Goal: Complete application form: Complete application form

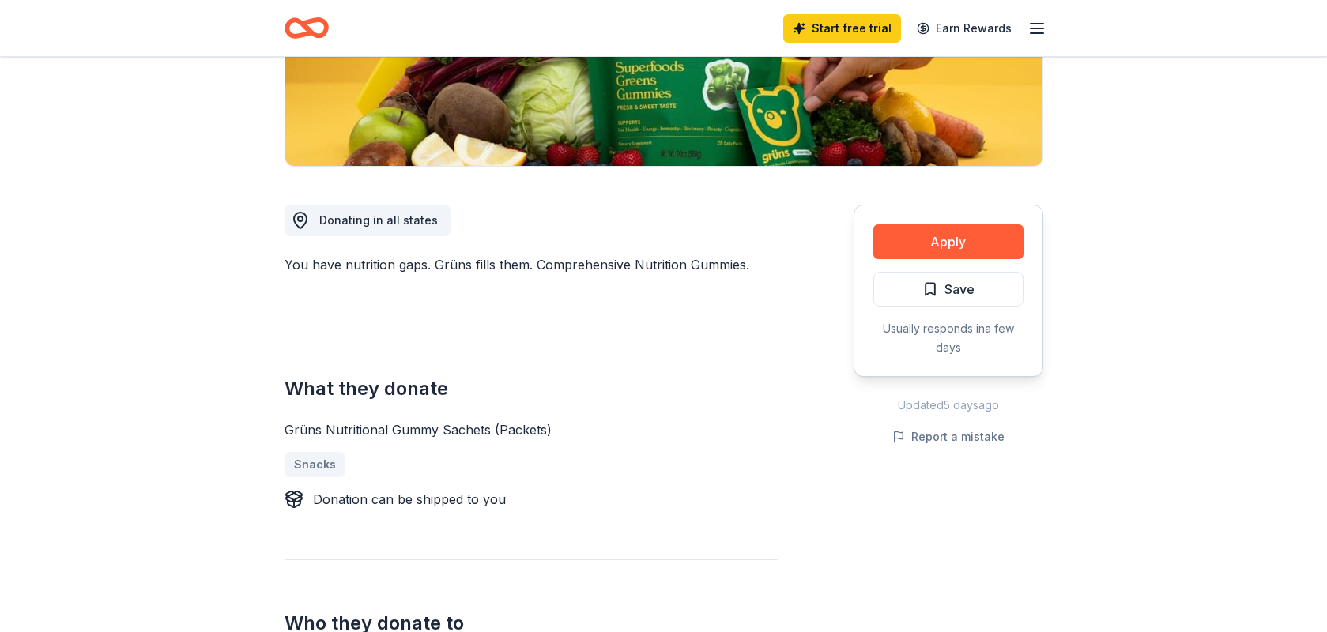
scroll to position [317, 0]
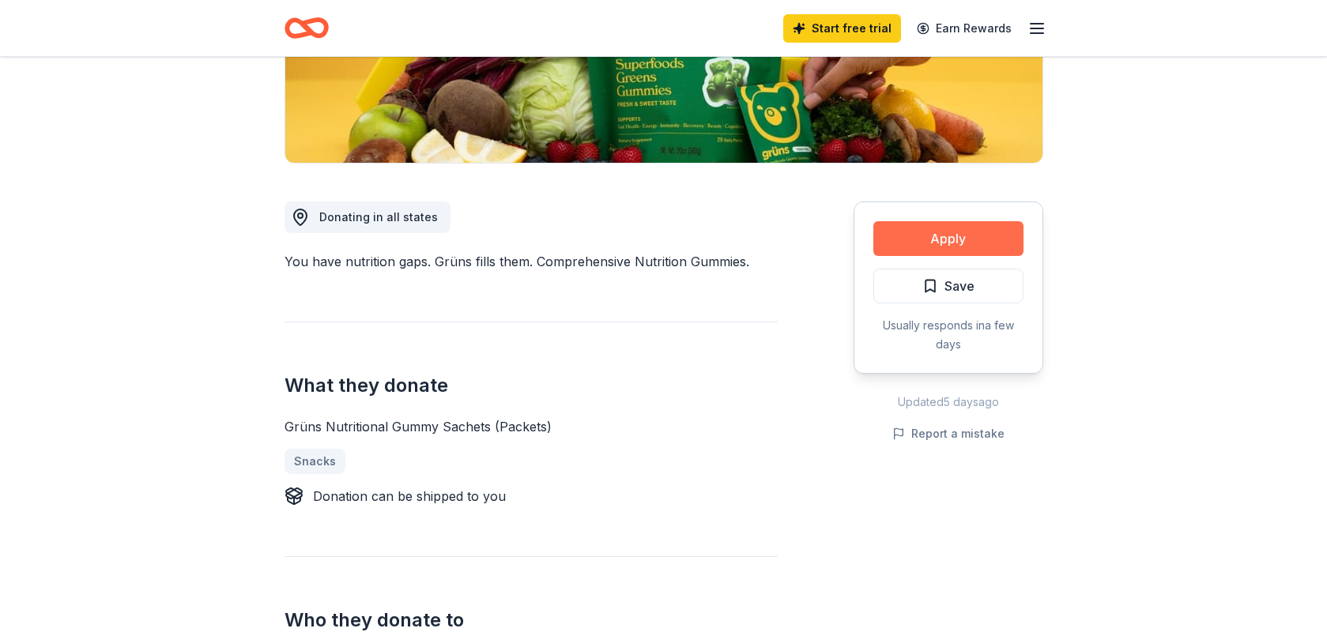
click at [923, 240] on button "Apply" at bounding box center [948, 238] width 150 height 35
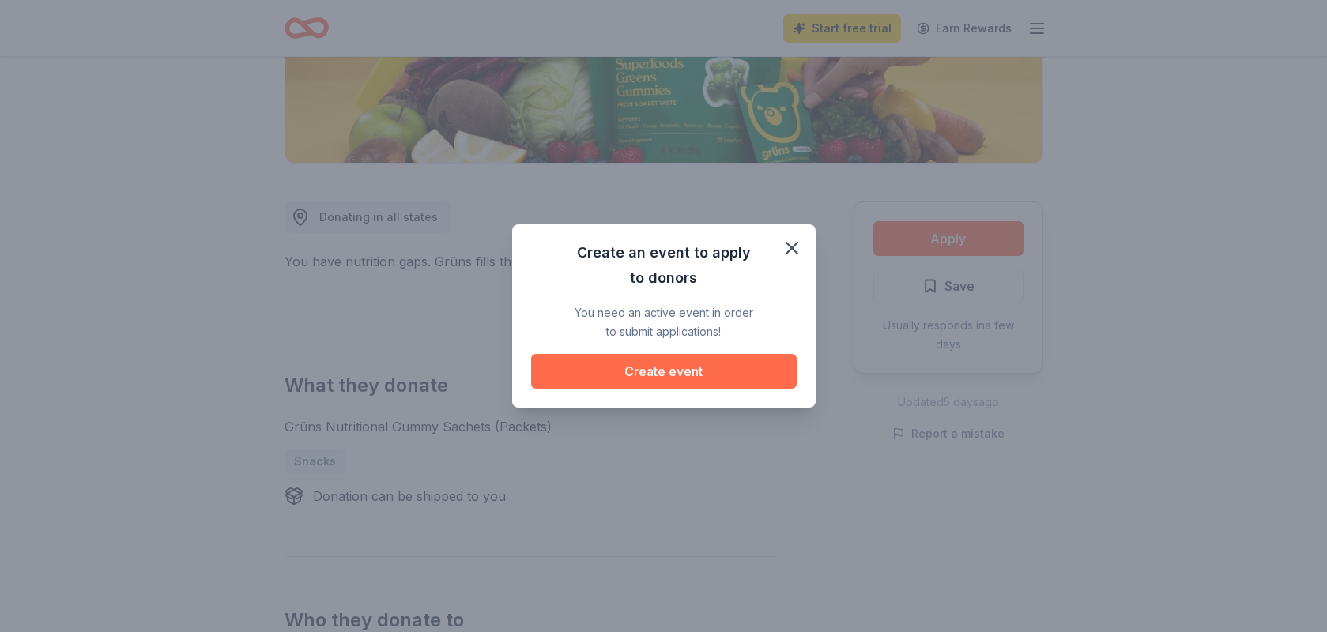
click at [718, 377] on button "Create event" at bounding box center [664, 371] width 266 height 35
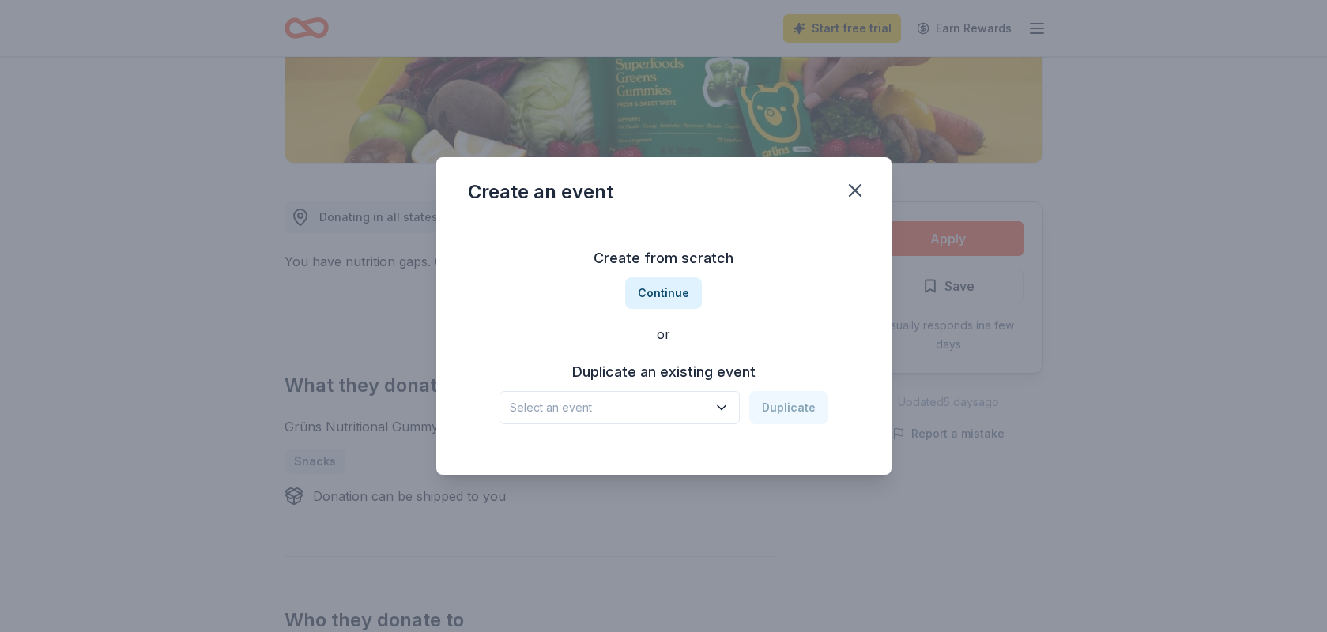
click at [689, 411] on span "Select an event" at bounding box center [609, 407] width 198 height 19
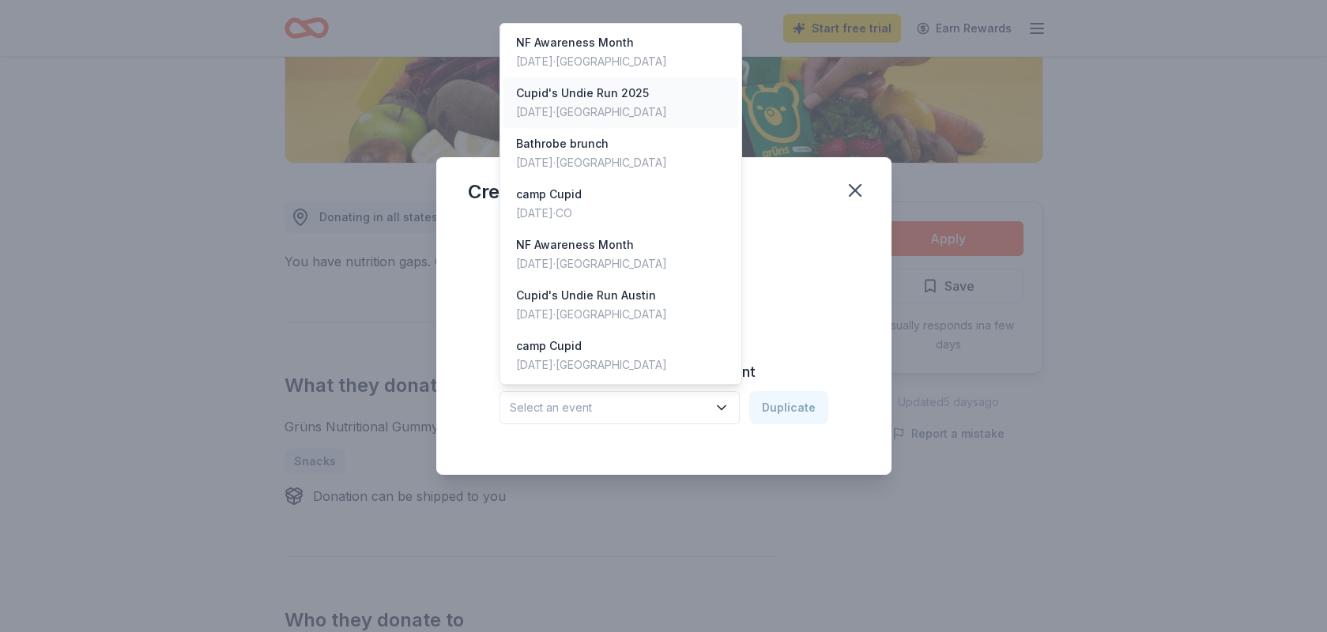
click at [687, 106] on div "Cupid's Undie Run [DATE], 2025 · [GEOGRAPHIC_DATA]" at bounding box center [622, 102] width 236 height 51
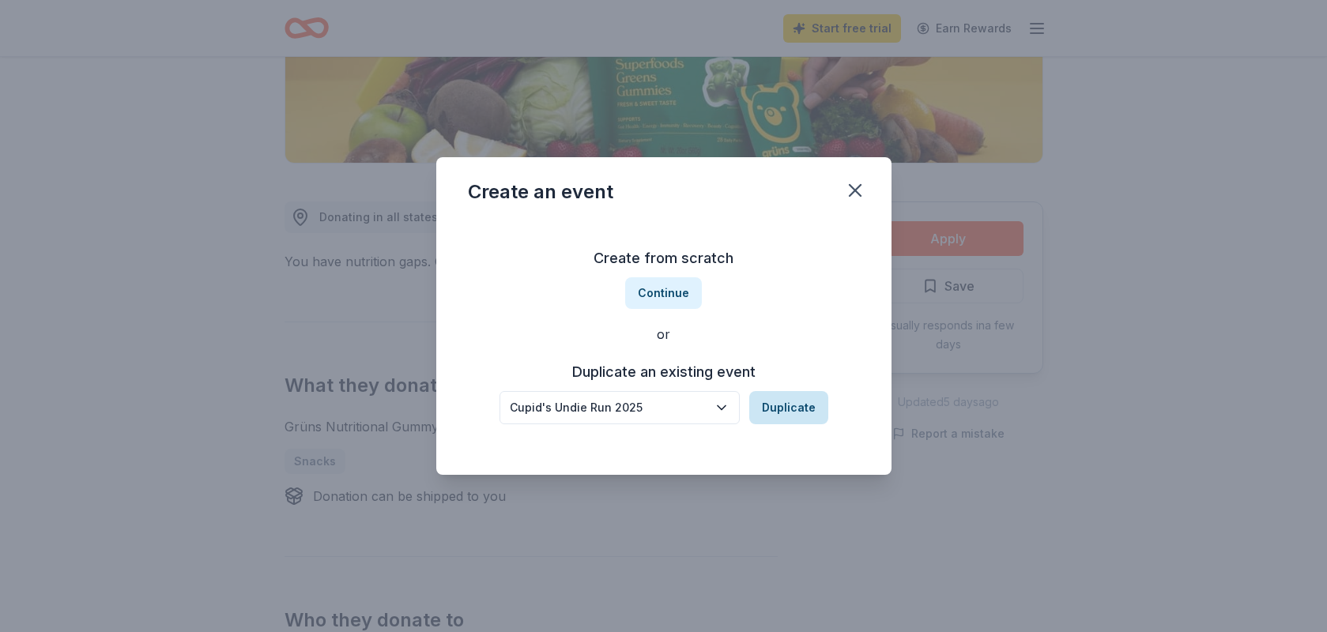
click at [772, 403] on button "Duplicate" at bounding box center [788, 407] width 79 height 33
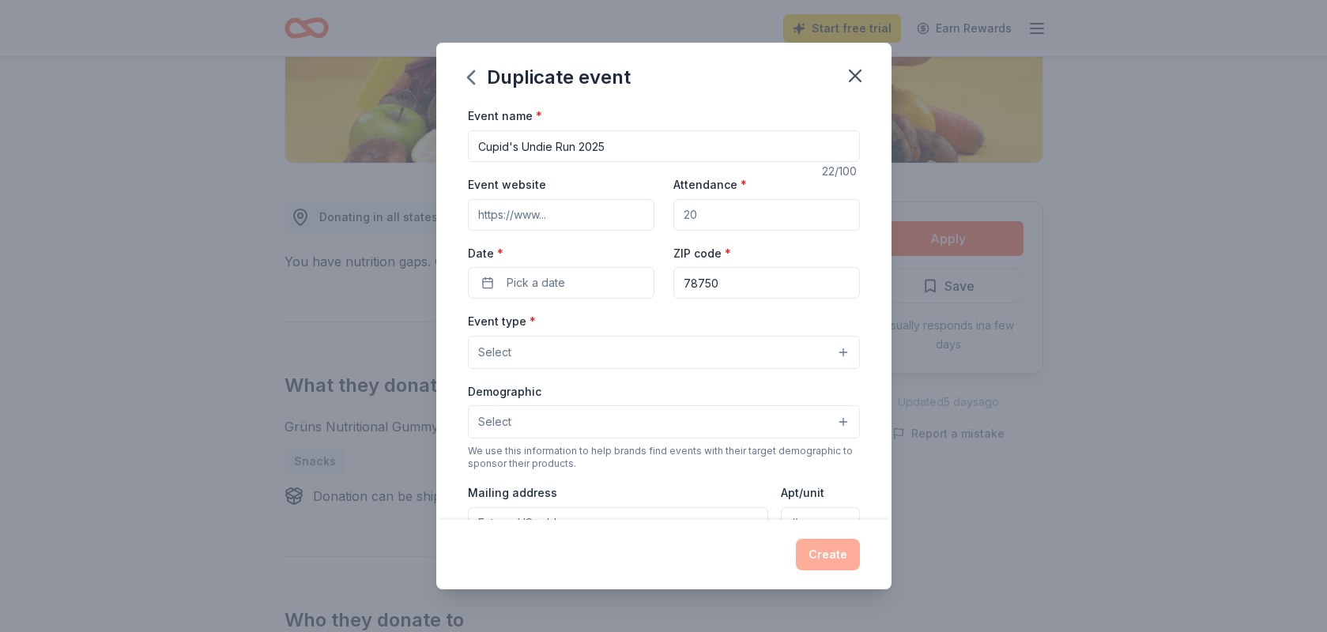
click at [636, 145] on input "Cupid's Undie Run 2025" at bounding box center [664, 146] width 392 height 32
type input "Cupid's Undie Run 2026"
click at [744, 203] on input "Attendance *" at bounding box center [766, 215] width 187 height 32
click at [744, 213] on input "Attendance *" at bounding box center [766, 215] width 187 height 32
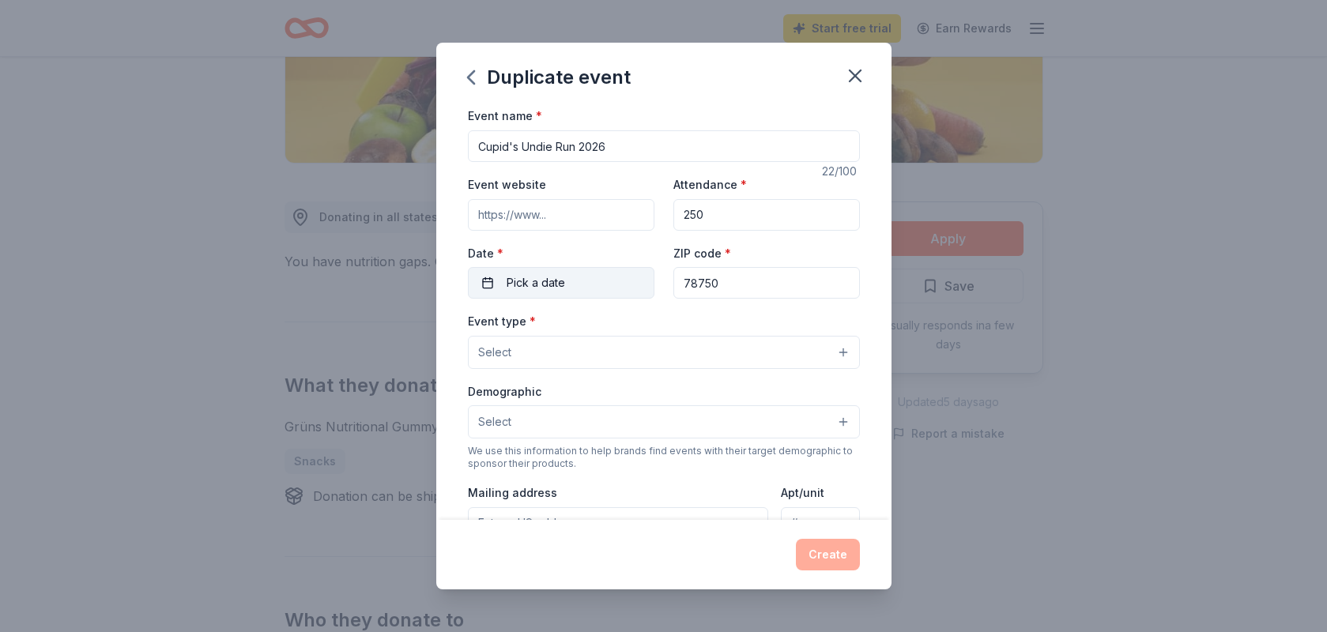
type input "250"
click at [605, 283] on button "Pick a date" at bounding box center [561, 283] width 187 height 32
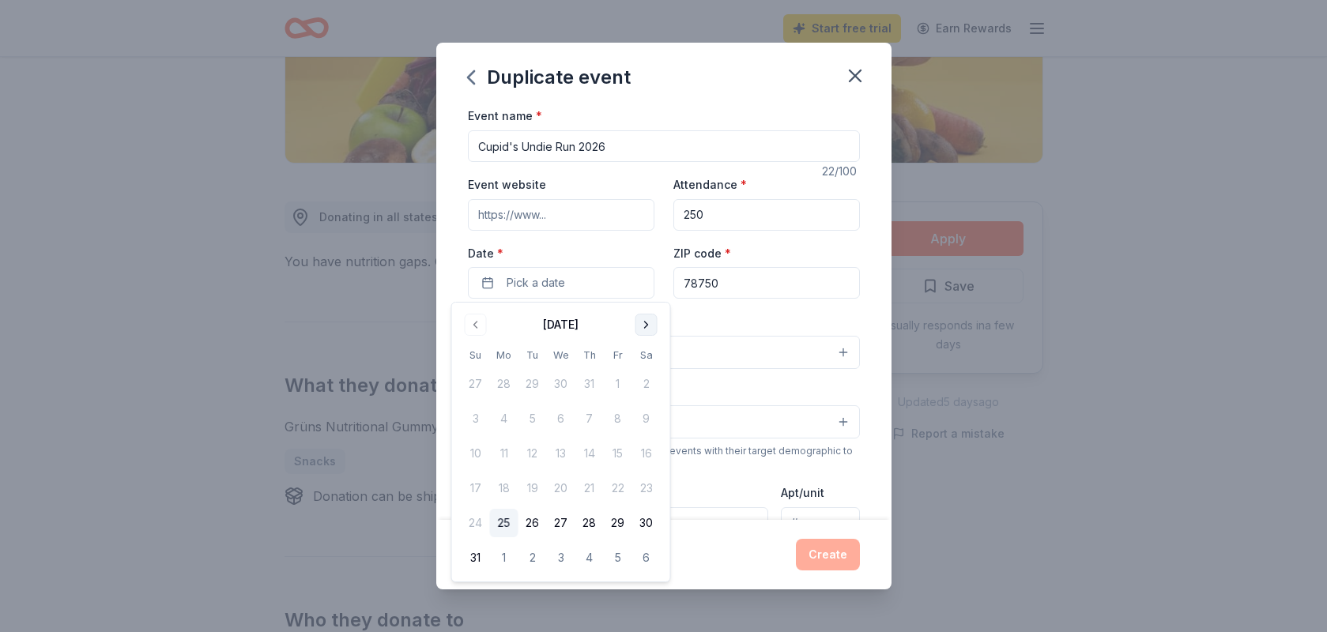
click at [651, 327] on button "Go to next month" at bounding box center [647, 325] width 22 height 22
click at [651, 326] on button "Go to next month" at bounding box center [647, 325] width 22 height 22
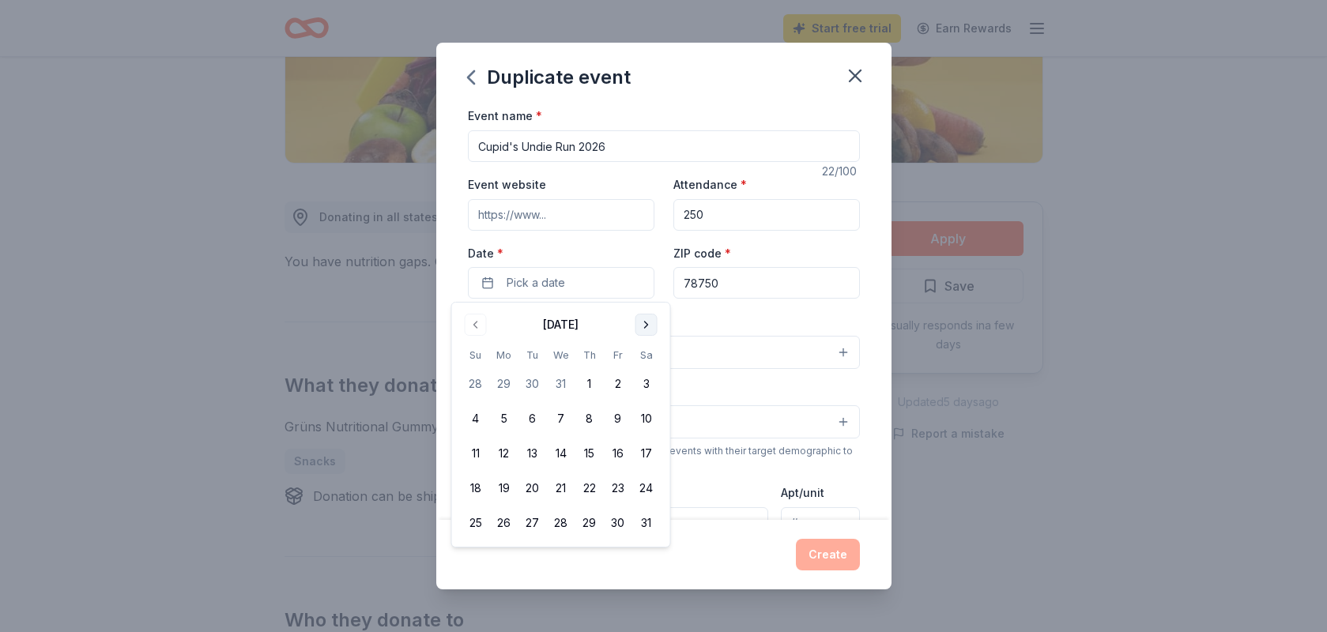
click at [641, 327] on button "Go to next month" at bounding box center [647, 325] width 22 height 22
click at [648, 448] on button "21" at bounding box center [646, 453] width 28 height 28
click at [860, 379] on div "Event name * [PERSON_NAME]'s Undie Run 2026 22 /100 Event website Attendance * …" at bounding box center [663, 312] width 455 height 413
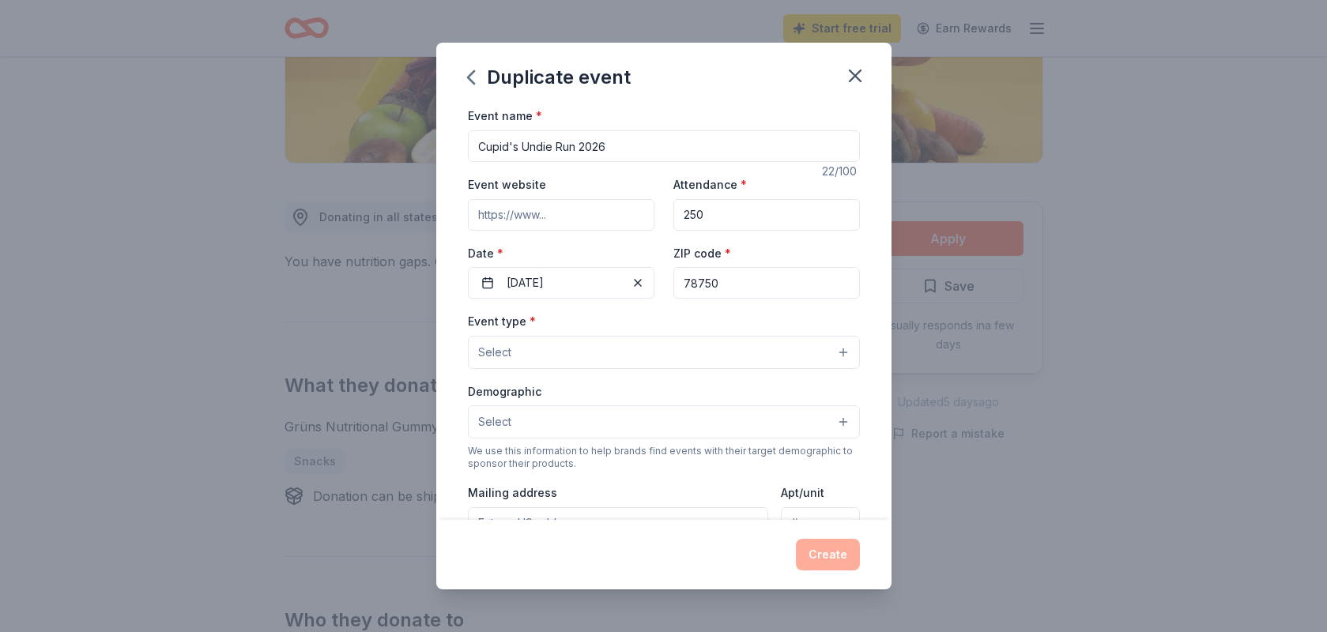
click at [833, 357] on button "Select" at bounding box center [664, 352] width 392 height 33
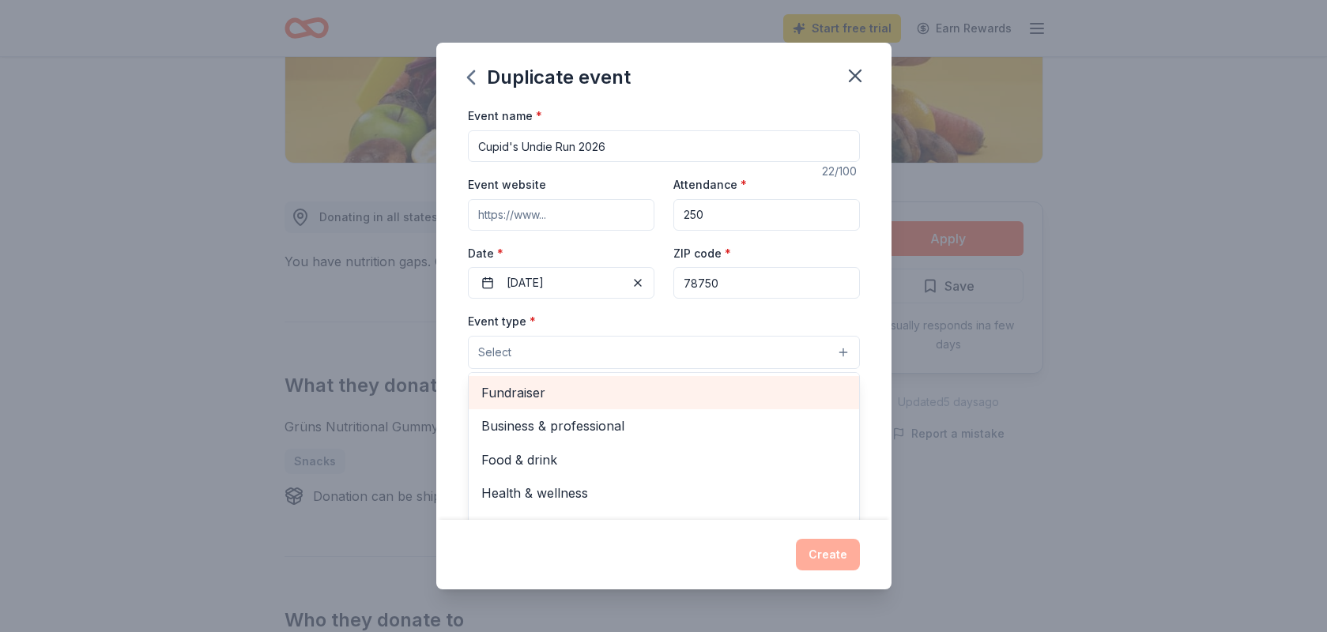
click at [777, 388] on span "Fundraiser" at bounding box center [663, 393] width 365 height 21
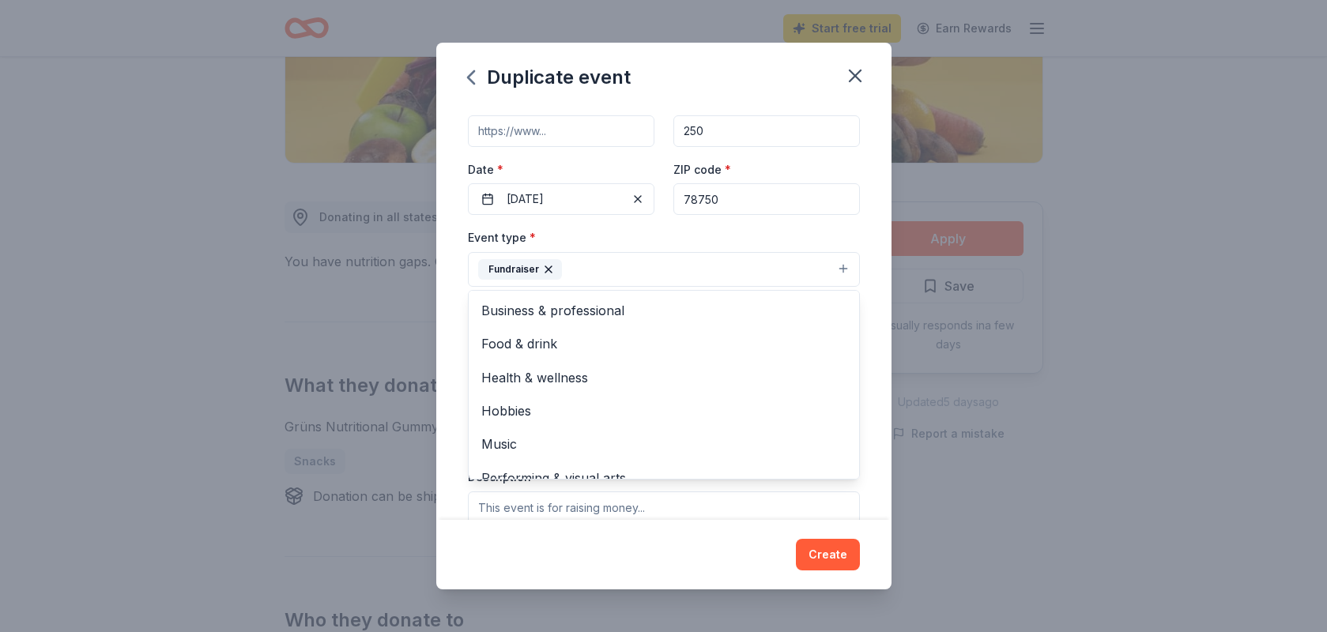
scroll to position [85, 0]
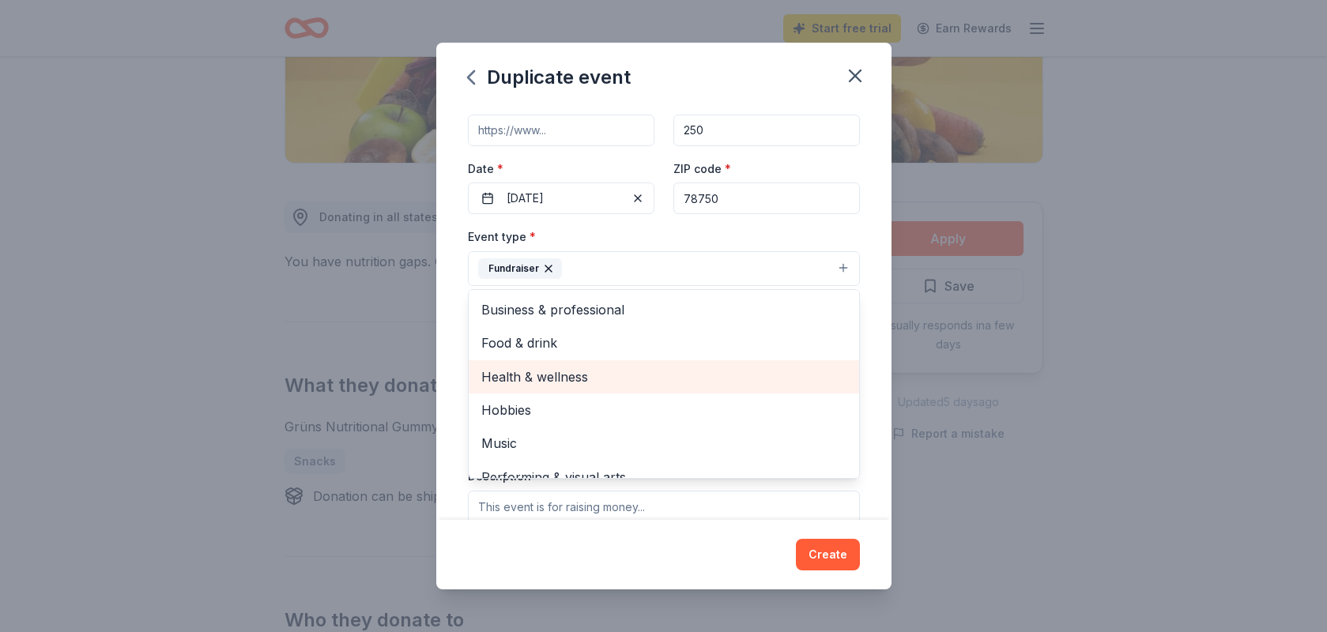
click at [637, 380] on span "Health & wellness" at bounding box center [663, 377] width 365 height 21
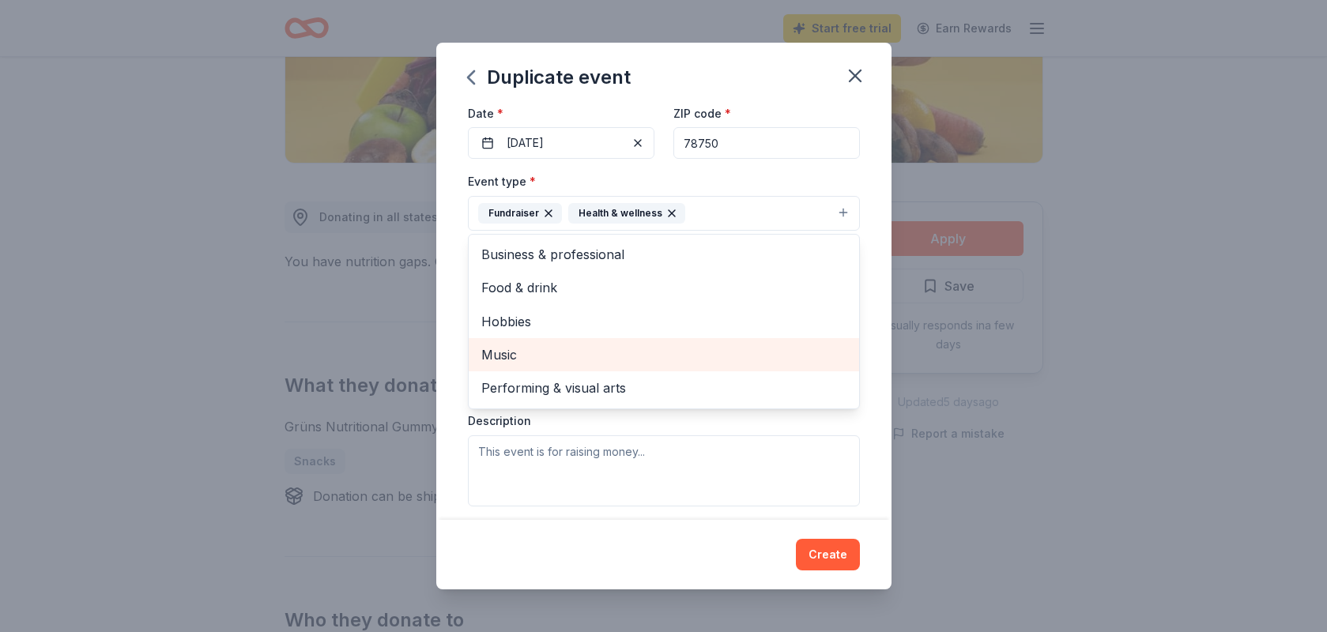
scroll to position [145, 0]
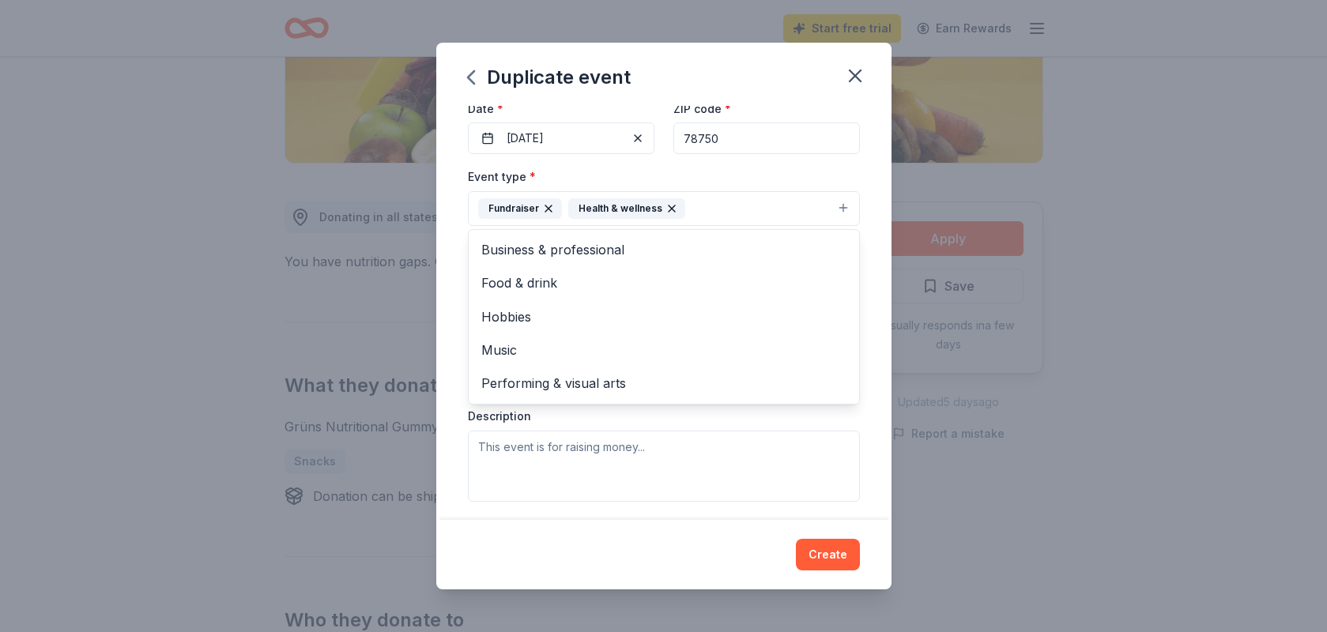
click at [872, 368] on div "Event name * [PERSON_NAME]'s Undie Run 2026 22 /100 Event website Attendance * …" at bounding box center [663, 312] width 455 height 413
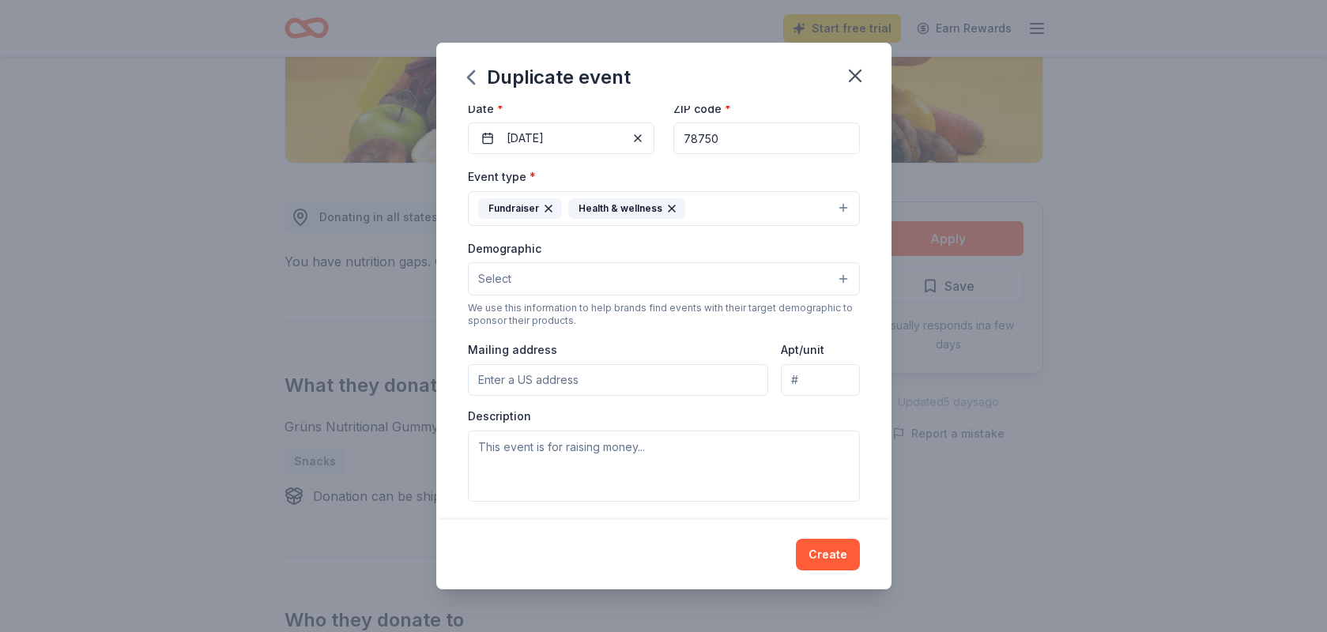
click at [812, 271] on button "Select" at bounding box center [664, 278] width 392 height 33
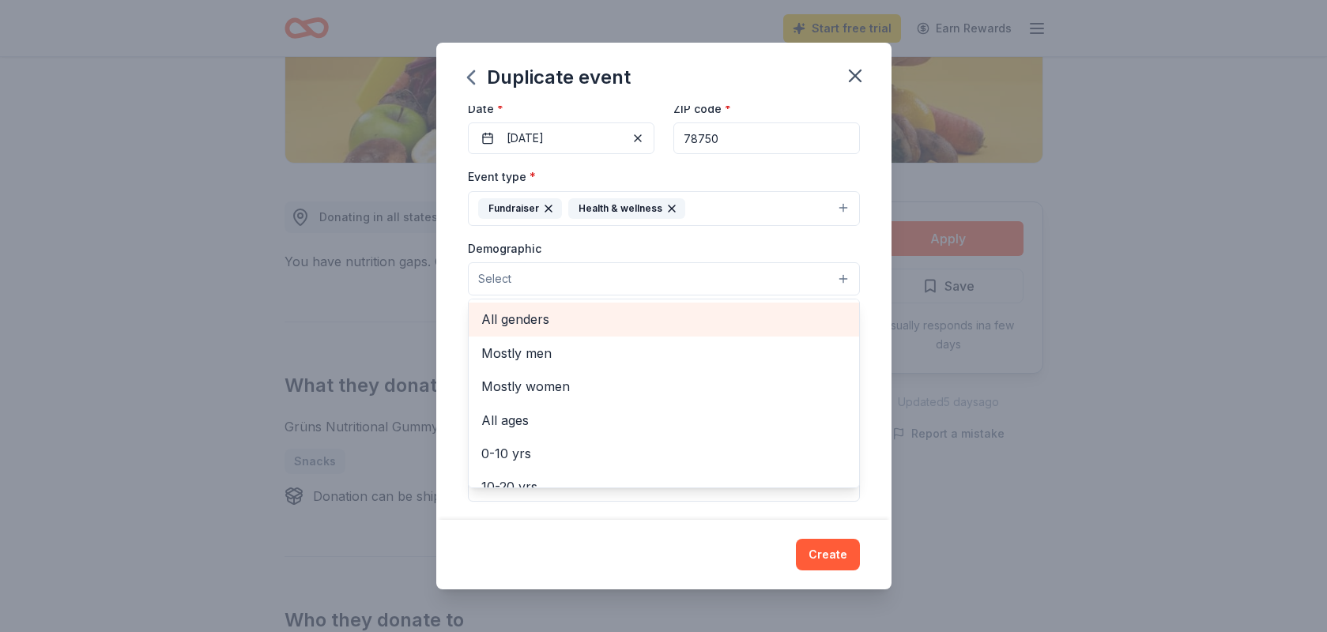
click at [773, 309] on span "All genders" at bounding box center [663, 319] width 365 height 21
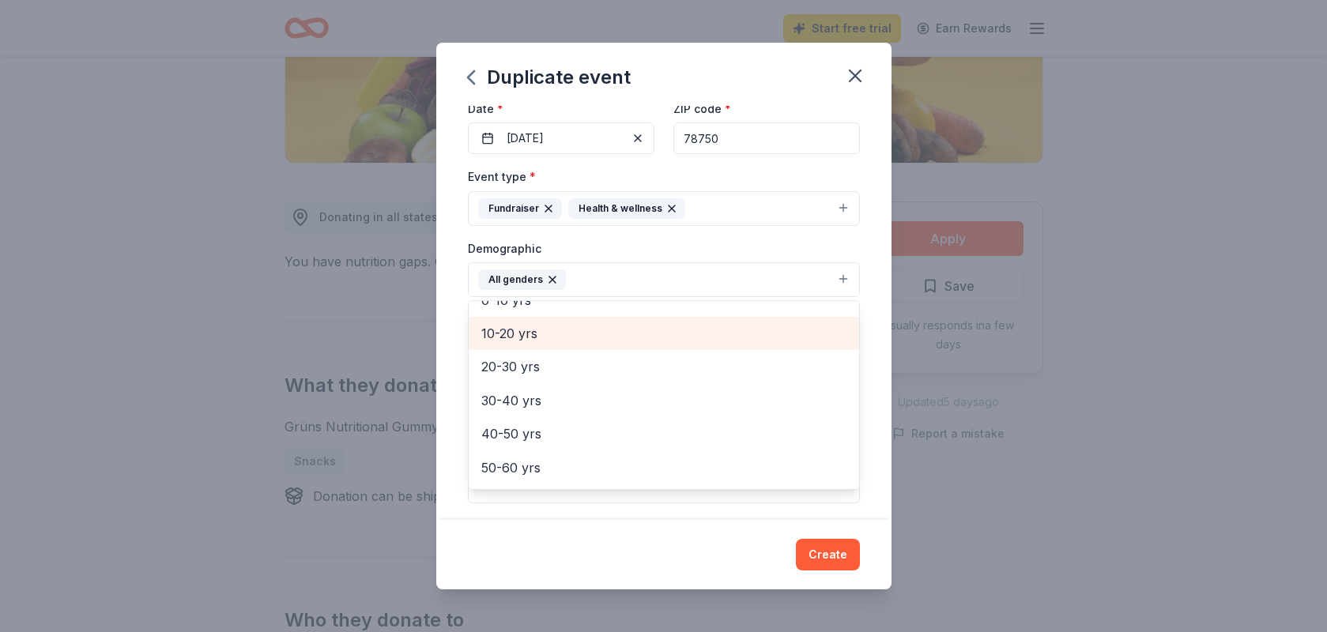
scroll to position [127, 0]
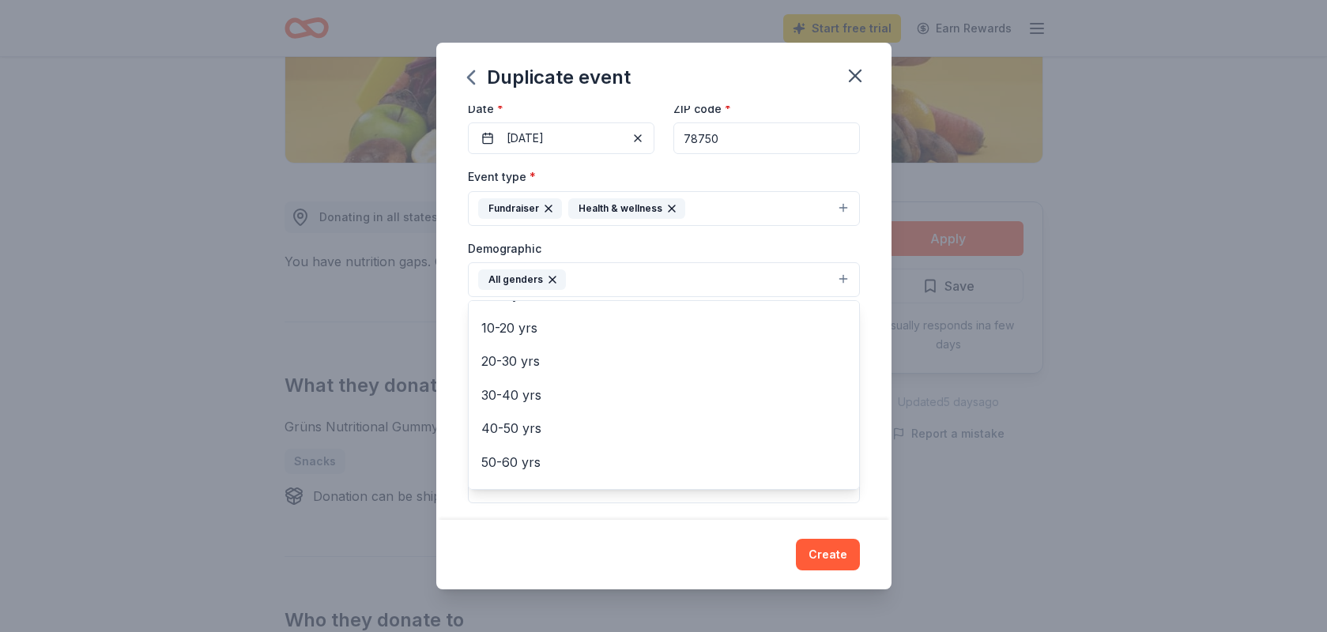
click at [876, 302] on div "Event name * Cupid's Undie Run 2026 22 /100 Event website Attendance * 250 Date…" at bounding box center [663, 312] width 455 height 413
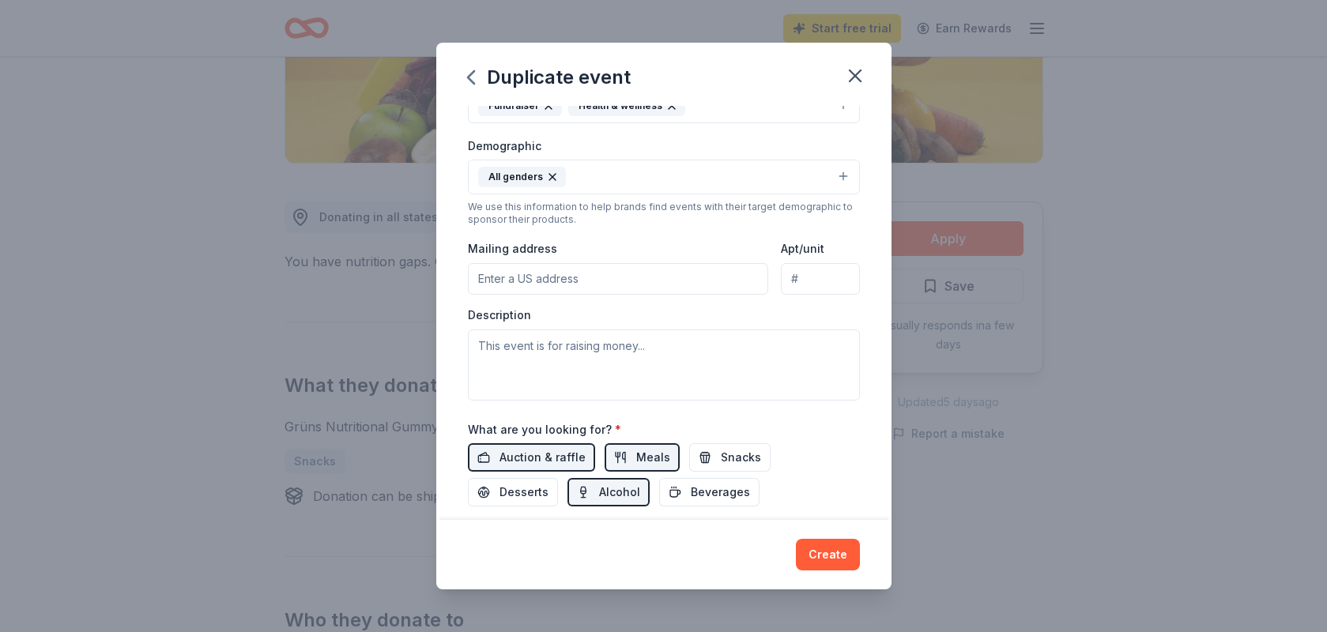
scroll to position [345, 0]
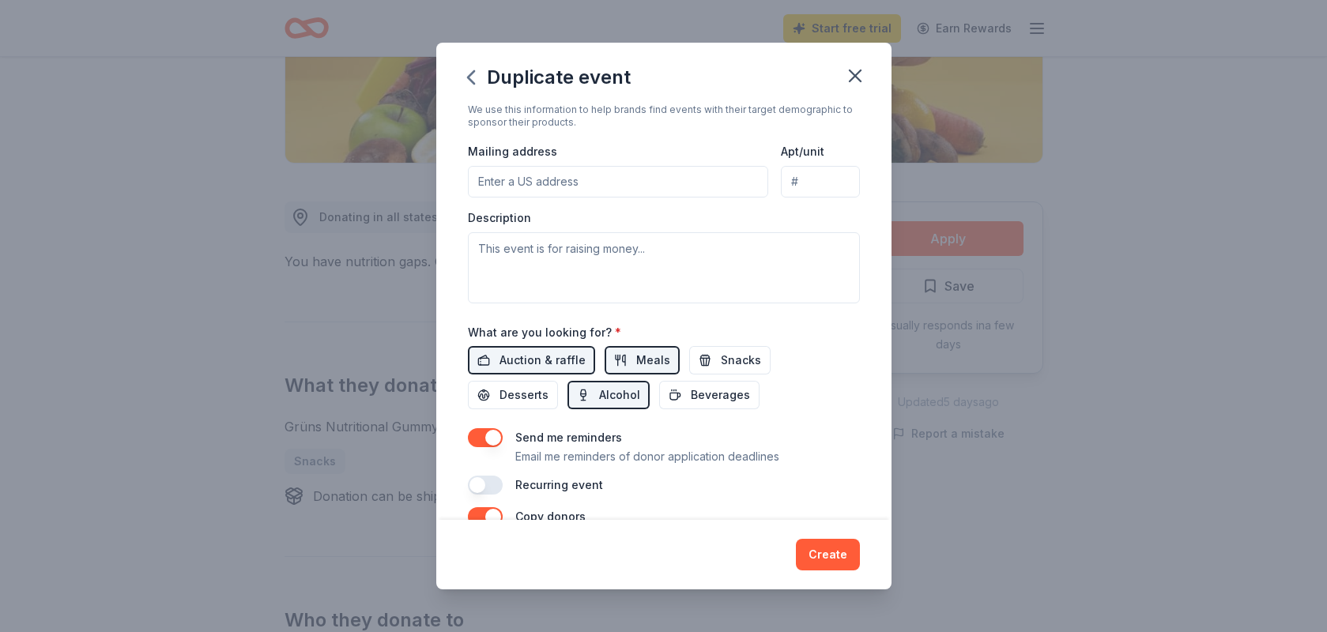
click at [666, 186] on input "Mailing address" at bounding box center [618, 182] width 301 height 32
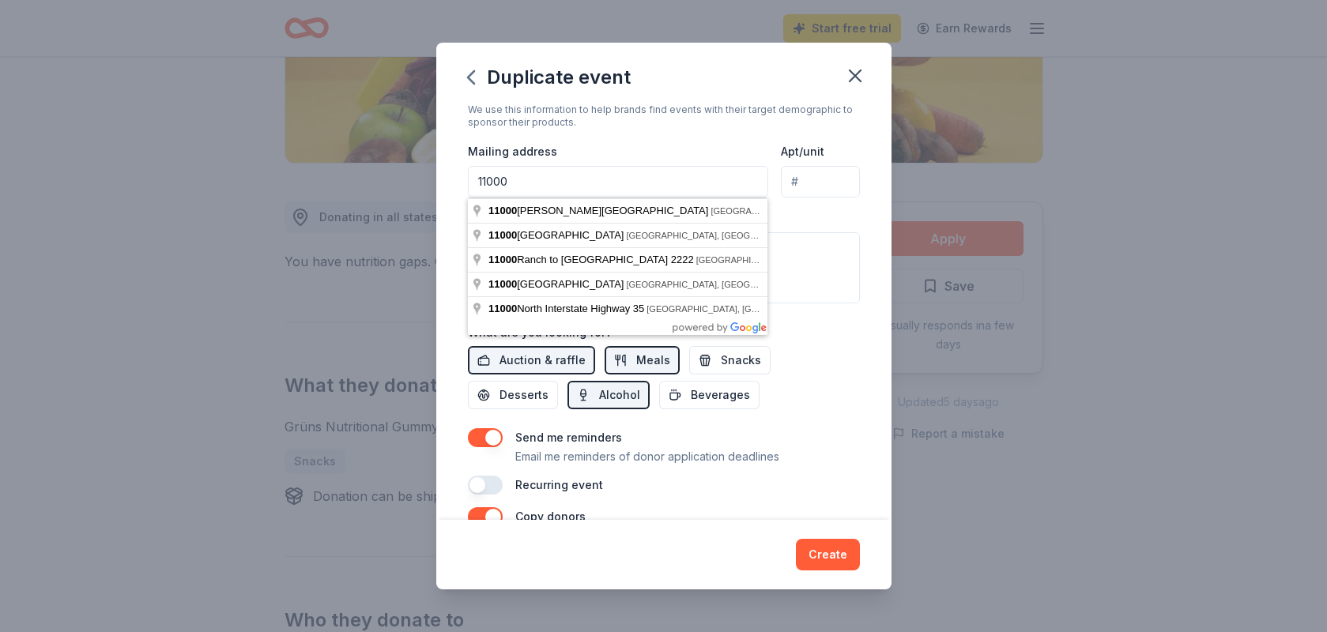
type input "1100"
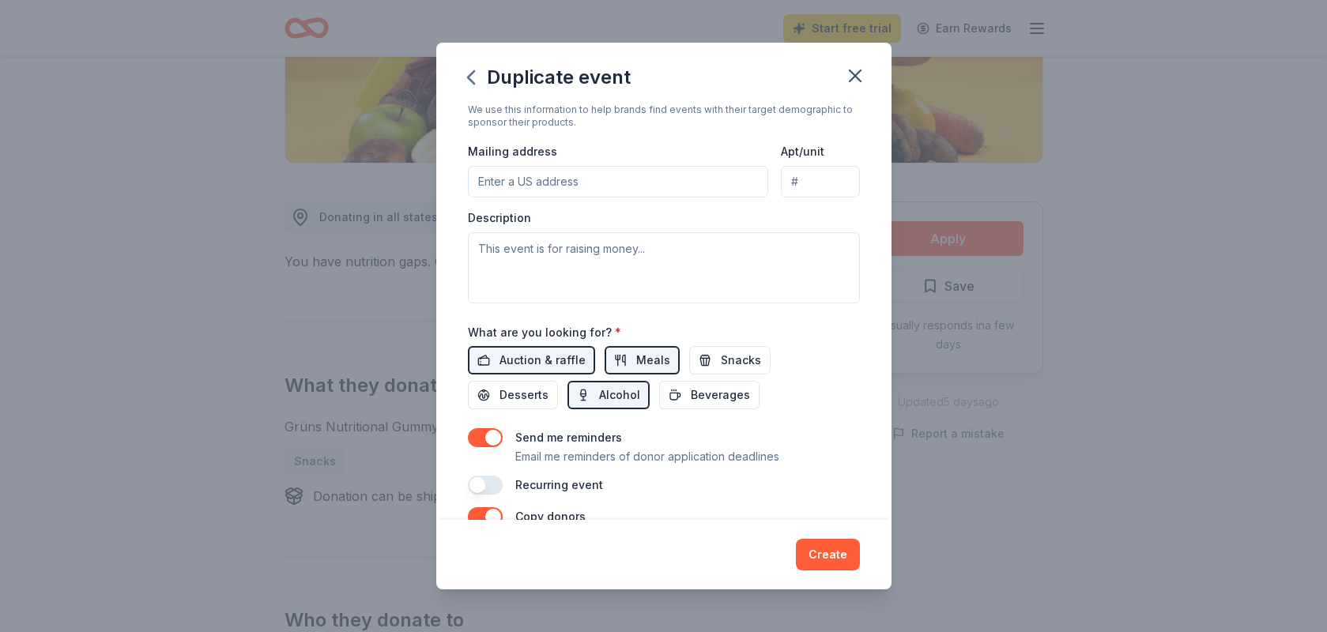
click at [774, 476] on div "Recurring event" at bounding box center [664, 485] width 392 height 19
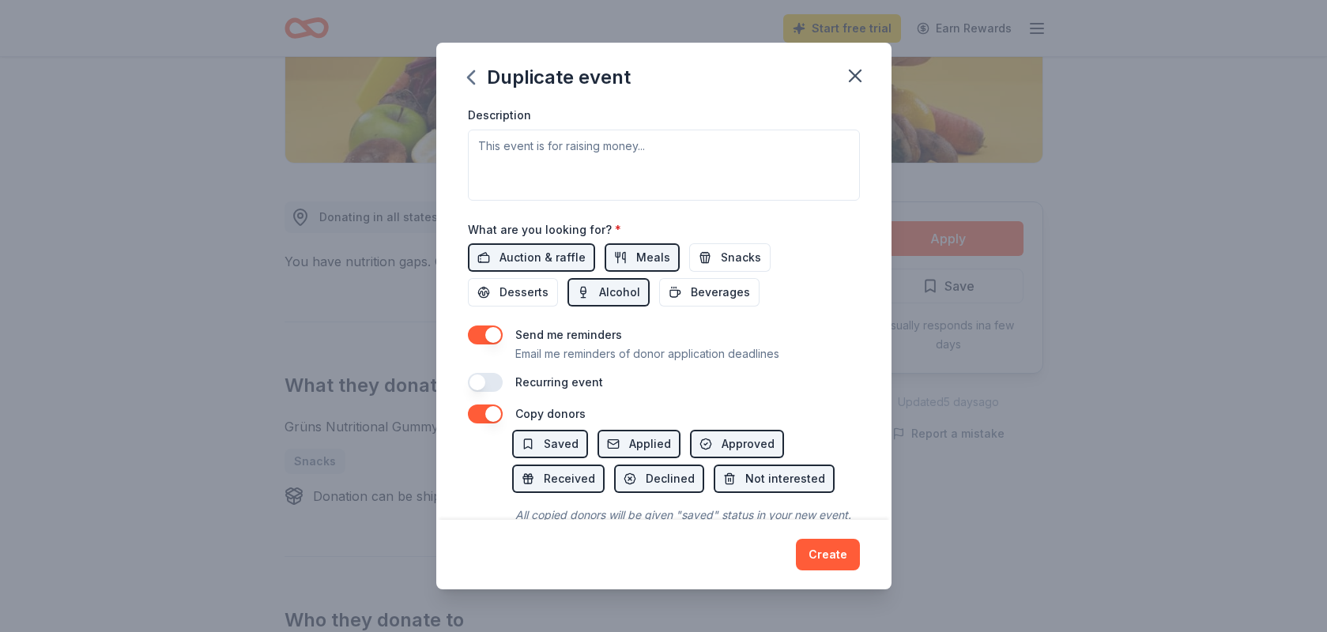
scroll to position [488, 0]
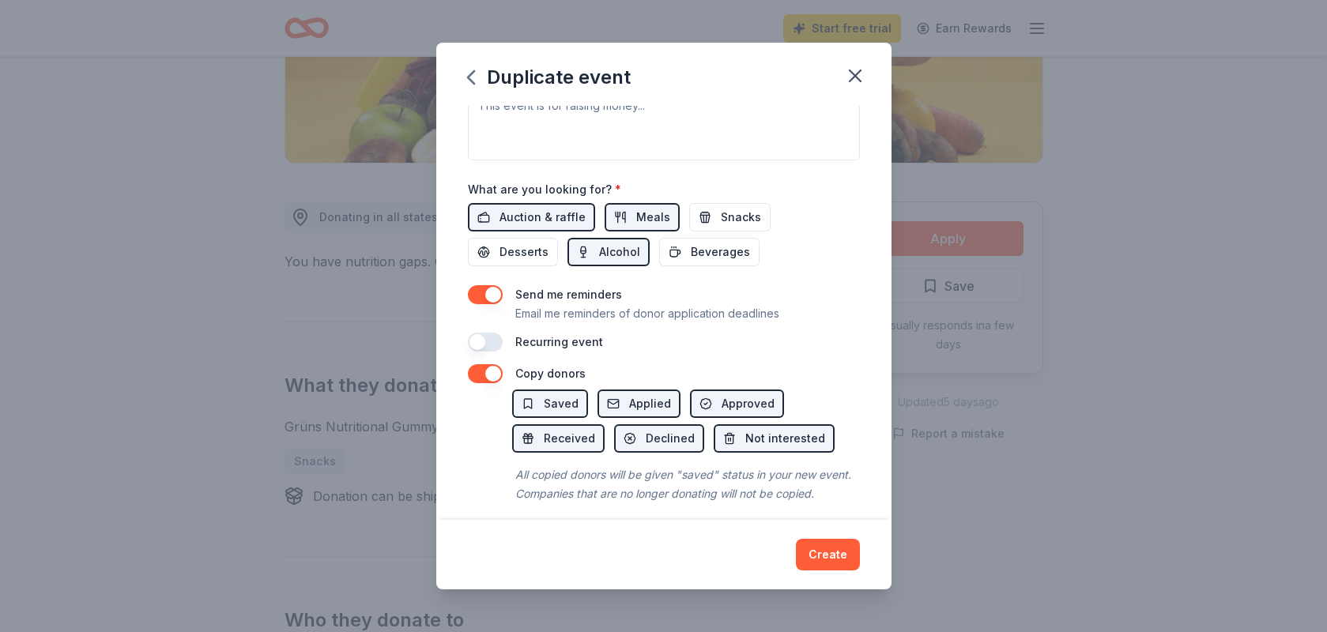
click at [484, 376] on button "button" at bounding box center [485, 373] width 35 height 19
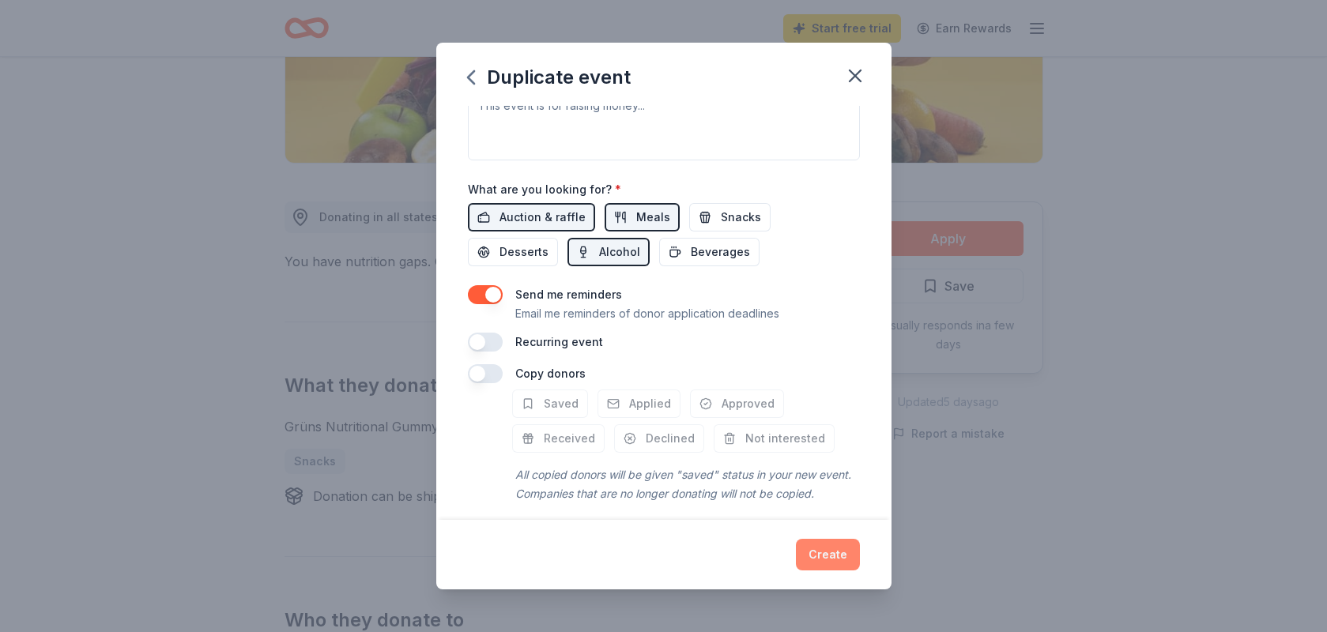
click at [824, 550] on button "Create" at bounding box center [828, 555] width 64 height 32
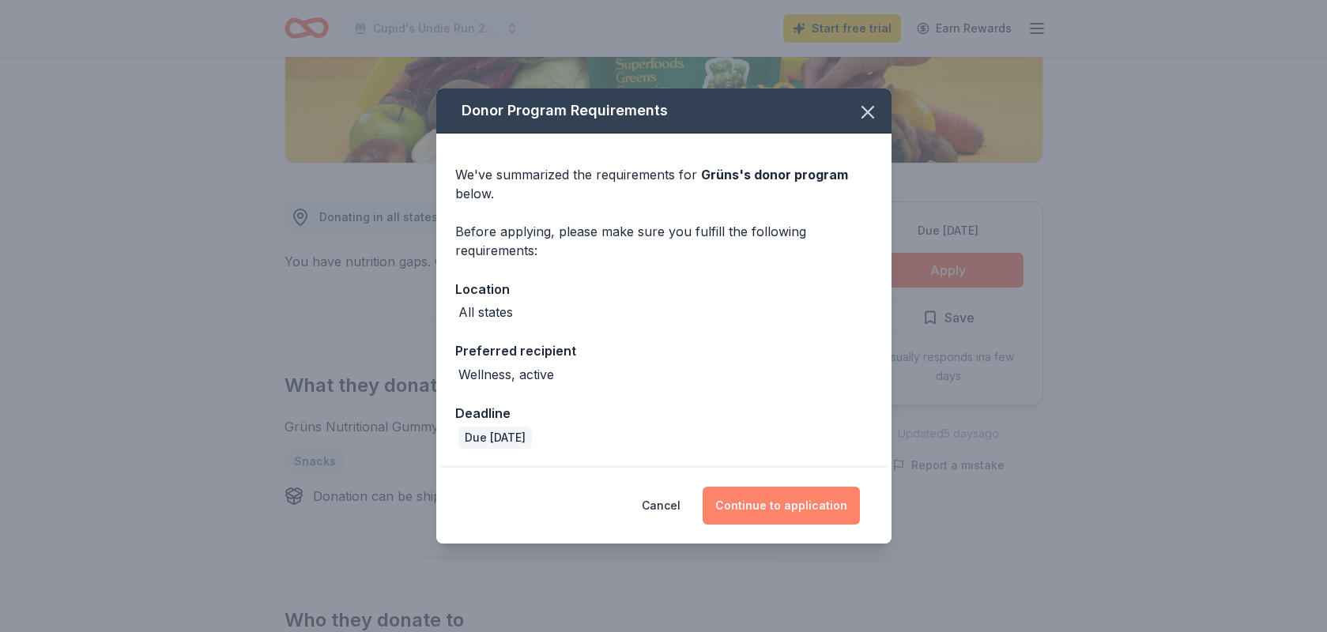
click at [805, 513] on button "Continue to application" at bounding box center [781, 506] width 157 height 38
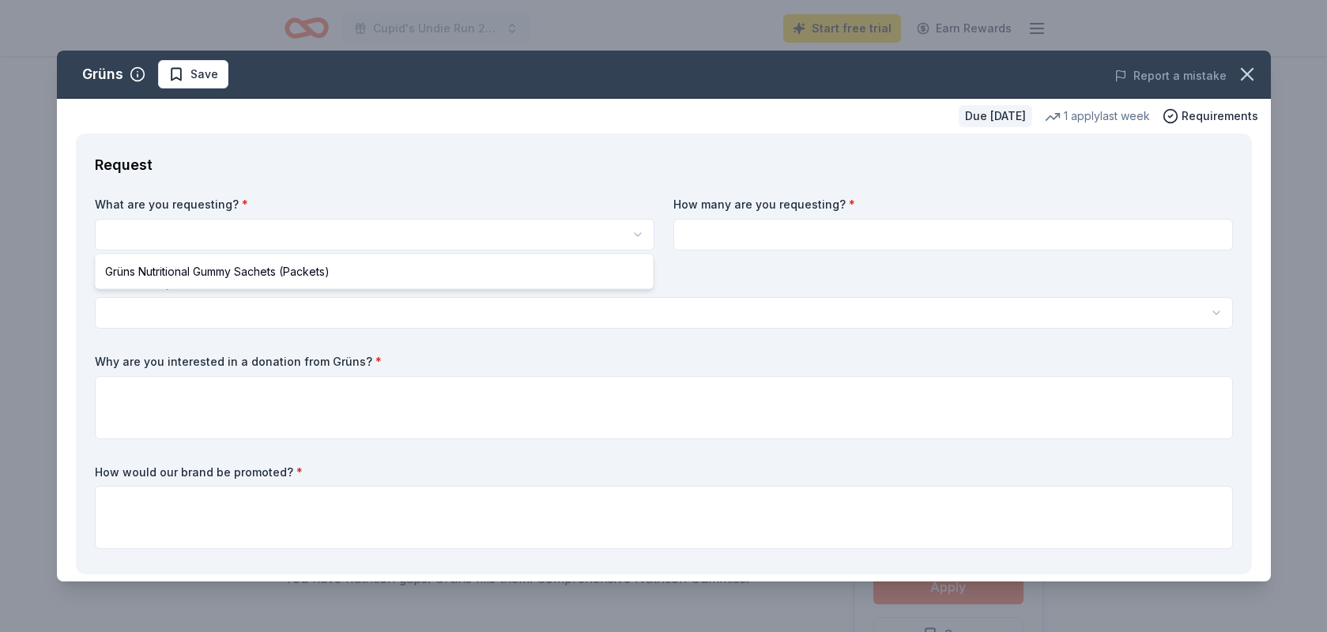
click at [436, 240] on html "Cupid's Undie Run 2026 Start free trial Earn Rewards Due [DATE] Share Grüns New…" at bounding box center [663, 316] width 1327 height 632
select select "Grüns Nutritional Gummy Sachets (Packets)"
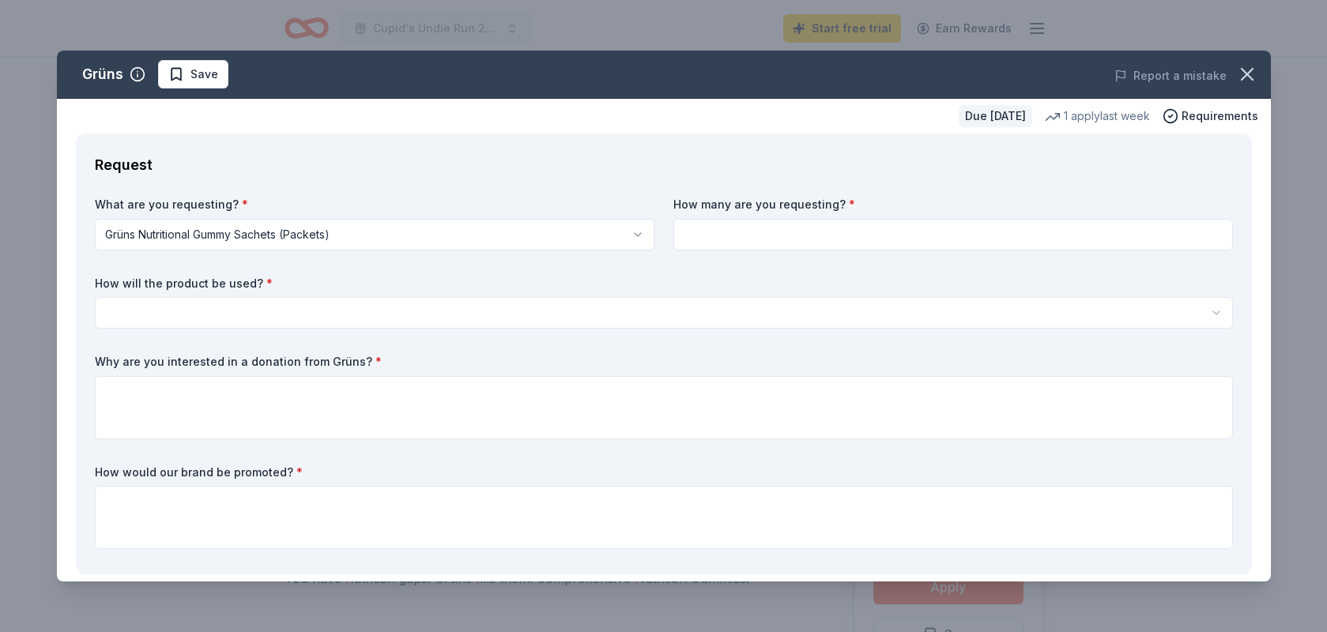
click at [681, 242] on input at bounding box center [953, 235] width 560 height 32
type input "2"
type input "150"
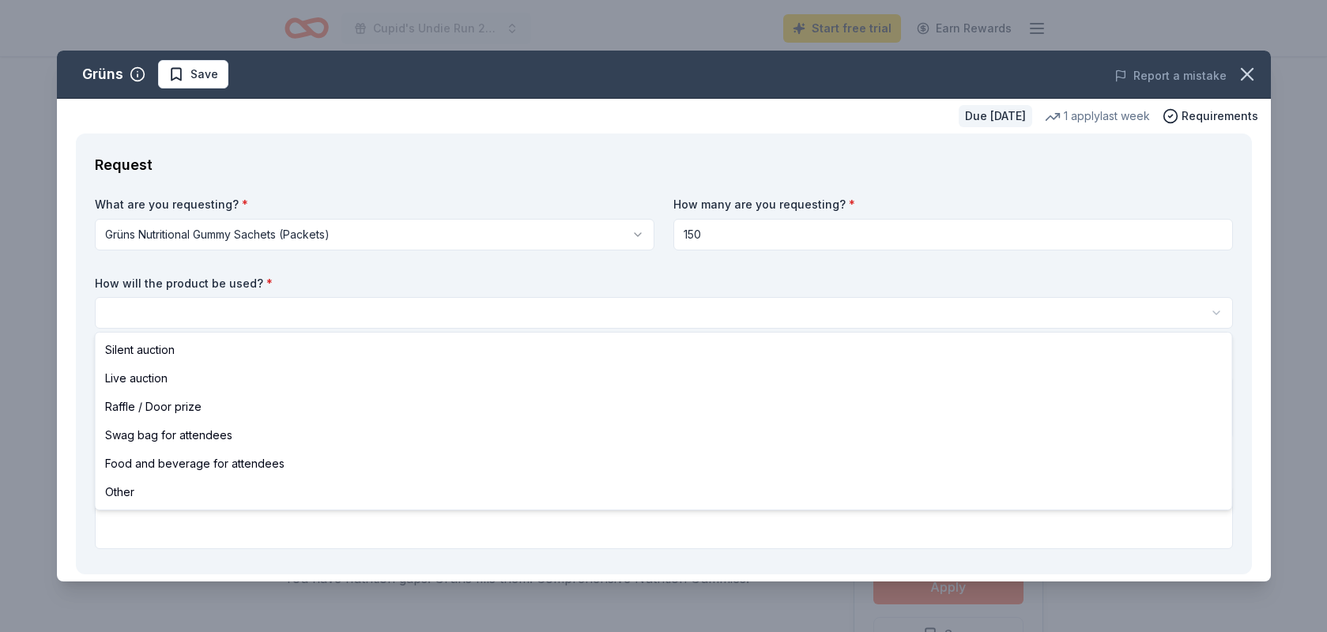
click at [484, 316] on html "Cupid's Undie Run 2026 Start free trial Earn Rewards Due [DATE] Share Grüns New…" at bounding box center [663, 316] width 1327 height 632
select select "swagBag"
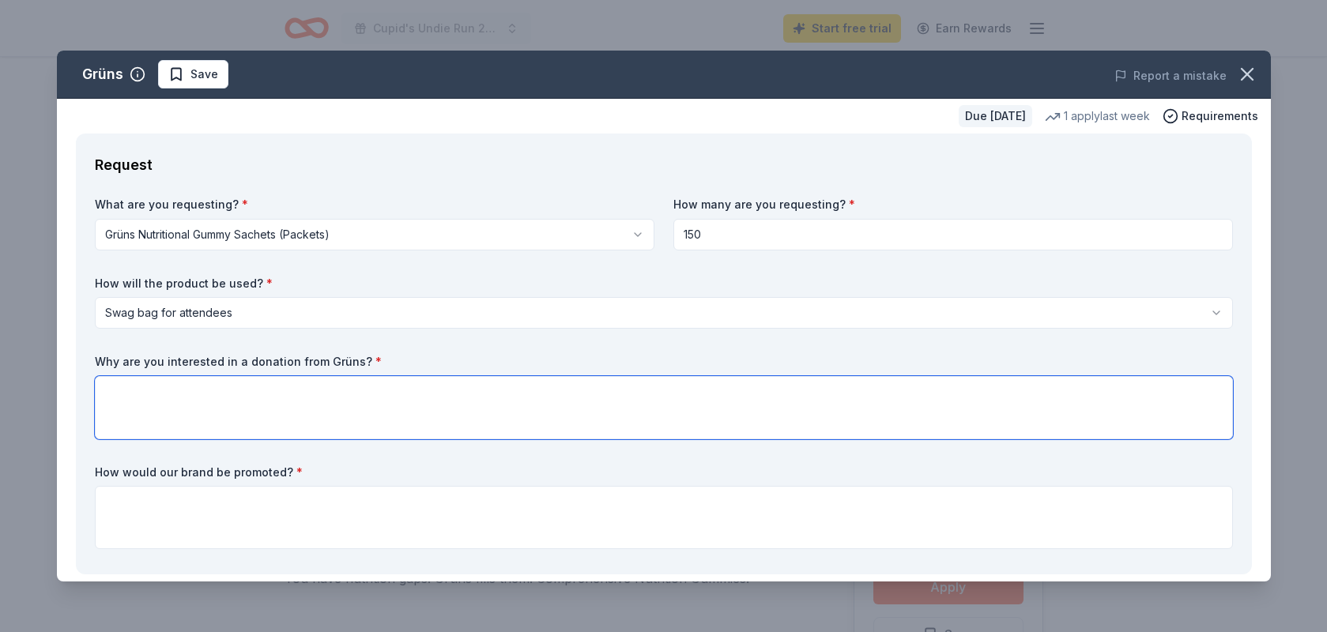
click at [398, 411] on textarea at bounding box center [664, 407] width 1138 height 63
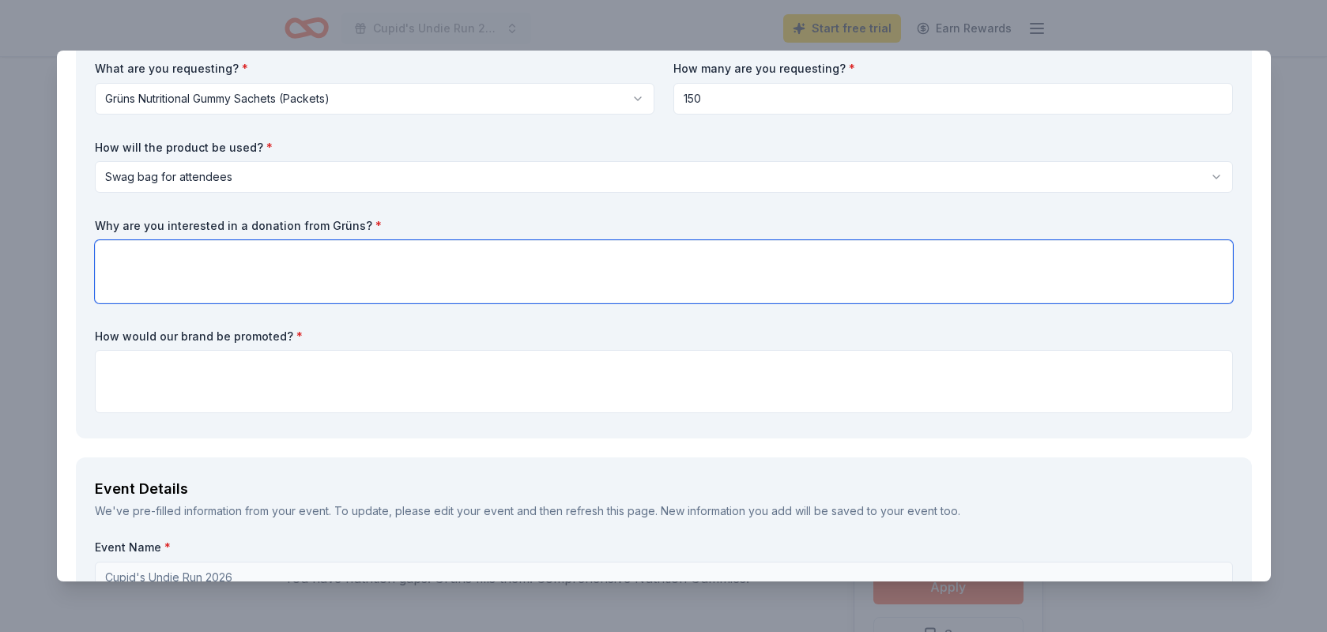
scroll to position [180, 0]
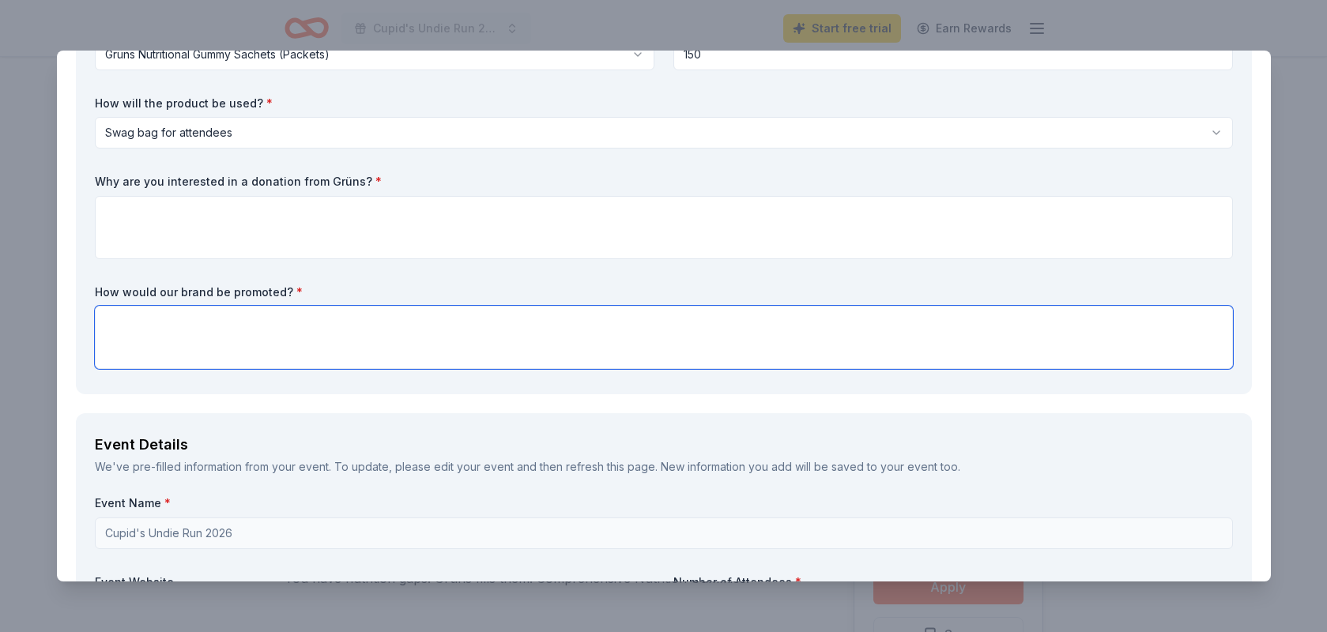
click at [700, 319] on textarea at bounding box center [664, 337] width 1138 height 63
type textarea "Social M"
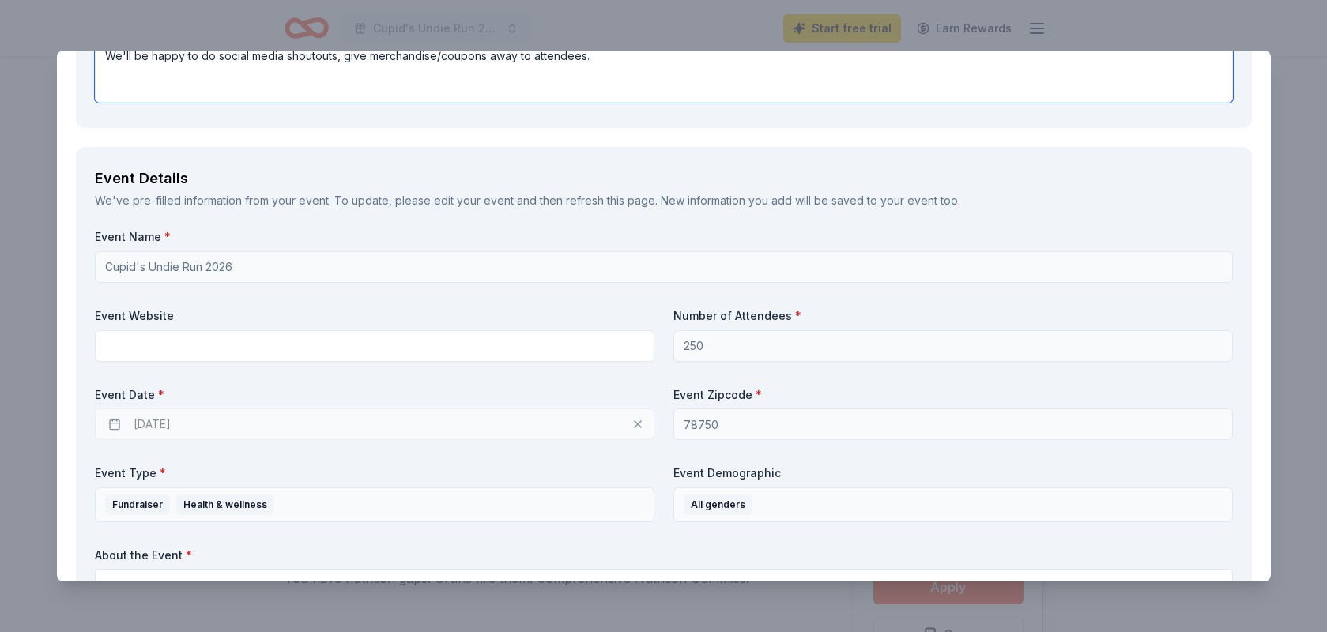
scroll to position [449, 0]
type textarea "We'll be happy to do social media shoutouts, give merchandise/coupons away to a…"
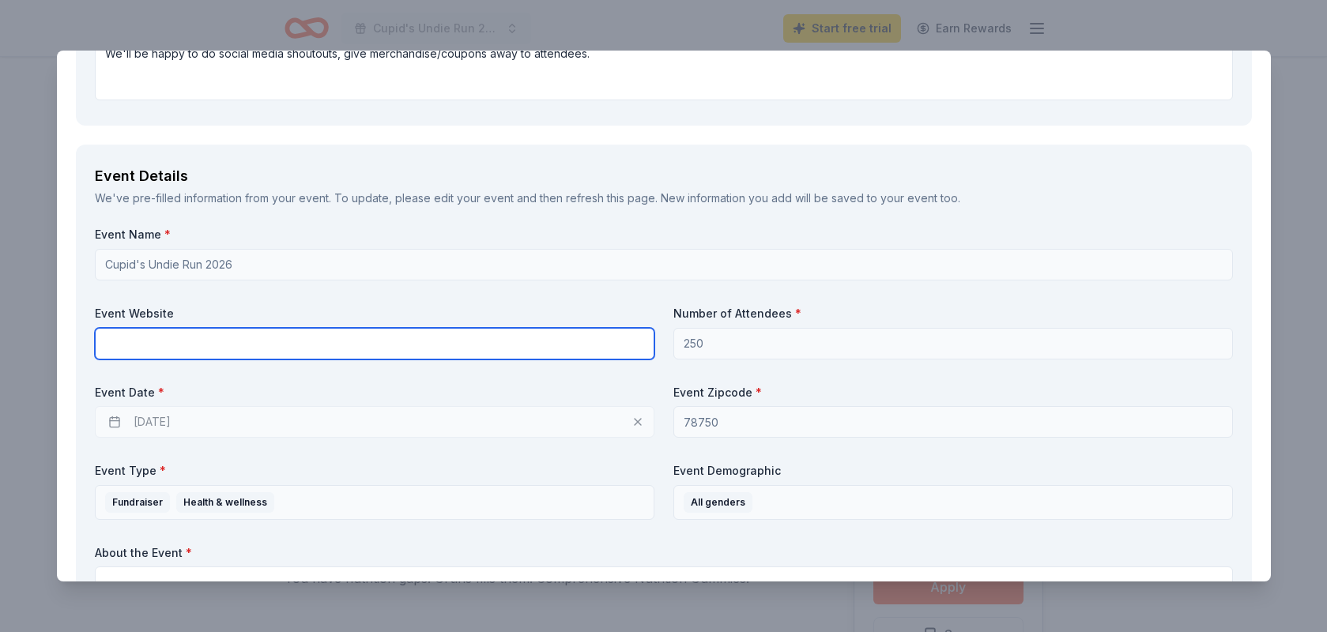
click at [490, 346] on input "text" at bounding box center [375, 344] width 560 height 32
type input "[DOMAIN_NAME]"
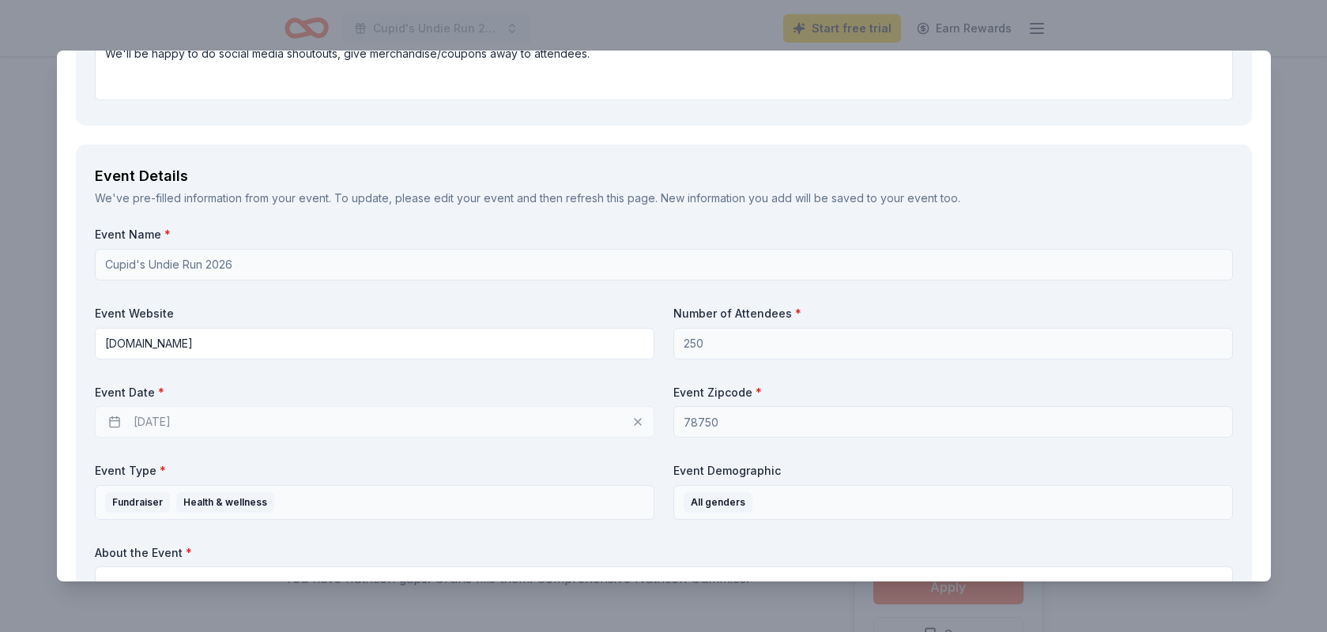
click at [445, 430] on div "[DATE]" at bounding box center [375, 422] width 560 height 32
click at [202, 427] on div "[DATE]" at bounding box center [375, 422] width 560 height 32
click at [176, 420] on div "[DATE]" at bounding box center [375, 422] width 560 height 32
click at [641, 421] on div "[DATE]" at bounding box center [375, 422] width 560 height 32
click at [636, 421] on div "[DATE]" at bounding box center [375, 422] width 560 height 32
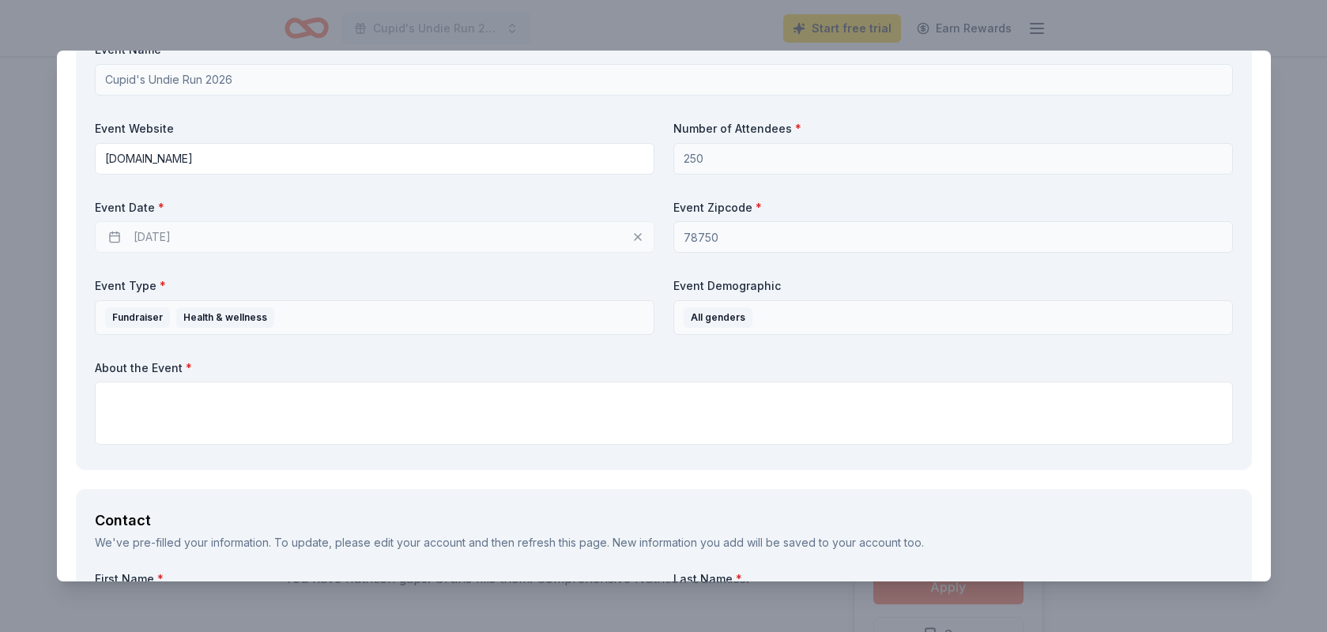
scroll to position [639, 0]
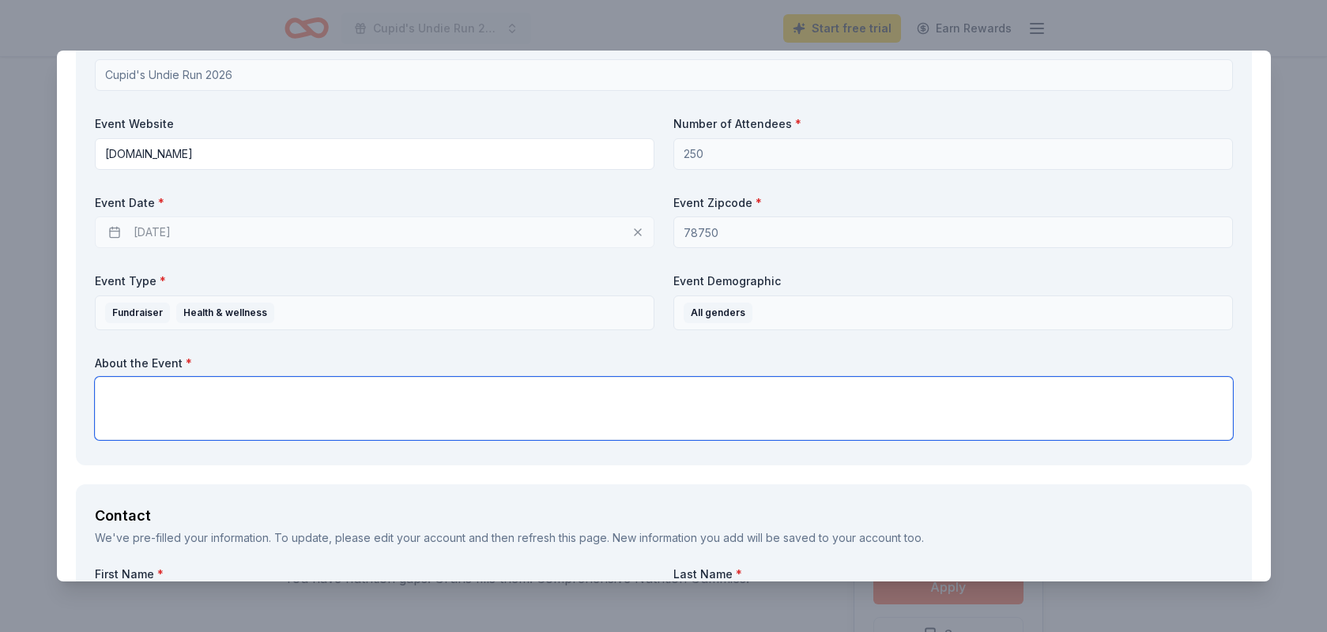
click at [633, 409] on textarea at bounding box center [664, 408] width 1138 height 63
paste textarea "he Cupid's Undie Run is a mile-ish run for the Children's Tumor Foundation. Why…"
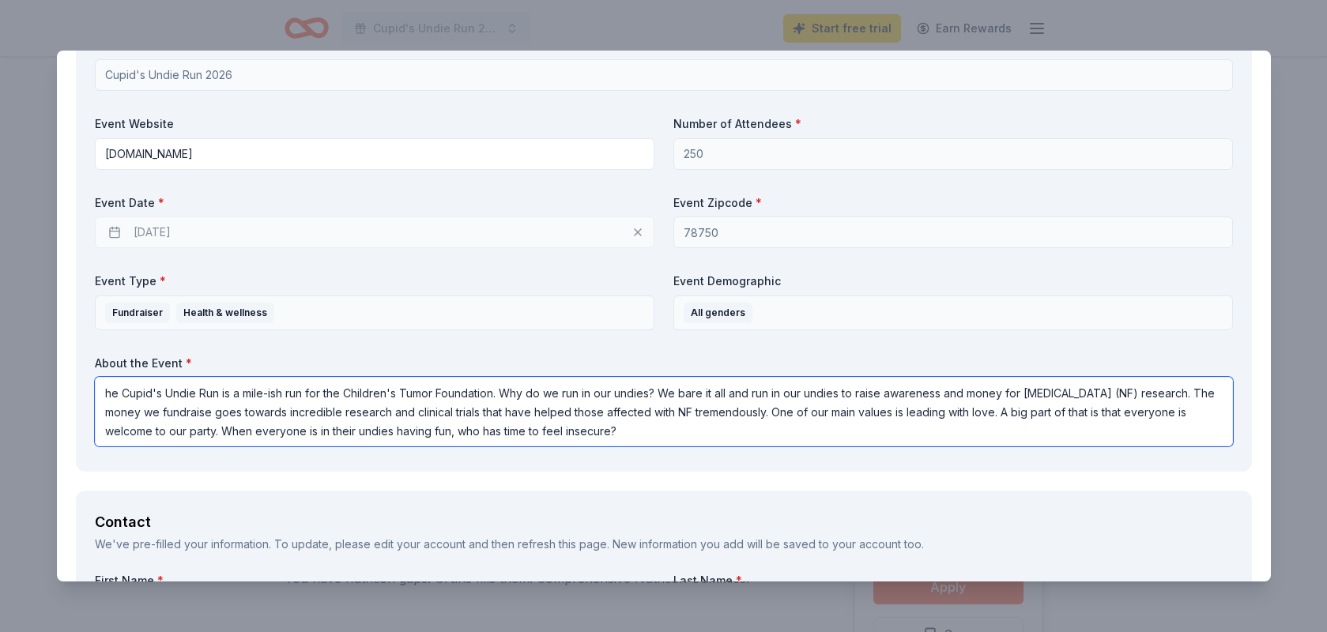
click at [111, 390] on textarea "he Cupid's Undie Run is a mile-ish run for the Children's Tumor Foundation. Why…" at bounding box center [664, 412] width 1138 height 70
click at [627, 434] on textarea "The Cupid's Undie Run is a mile-ish run for the Children's Tumor Foundation. Wh…" at bounding box center [664, 412] width 1138 height 70
click at [796, 412] on textarea "The Cupid's Undie Run is a mile-ish run for the Children's Tumor Foundation. Wh…" at bounding box center [664, 412] width 1138 height 70
drag, startPoint x: 631, startPoint y: 431, endPoint x: 226, endPoint y: 427, distance: 404.7
click at [226, 427] on textarea "The Cupid's Undie Run is a mile-ish run for the Children's Tumor Foundation. Wh…" at bounding box center [664, 412] width 1138 height 70
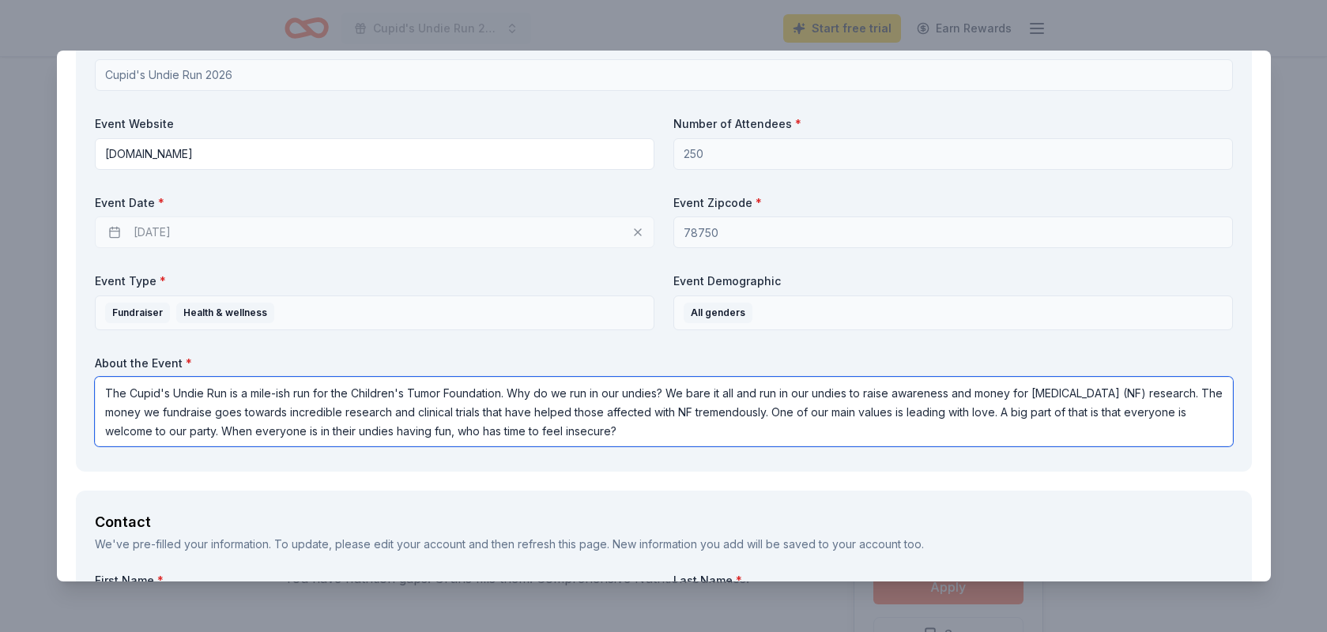
paste textarea "y do we run in our undies? We bare it all and run in our undies to raise awaren…"
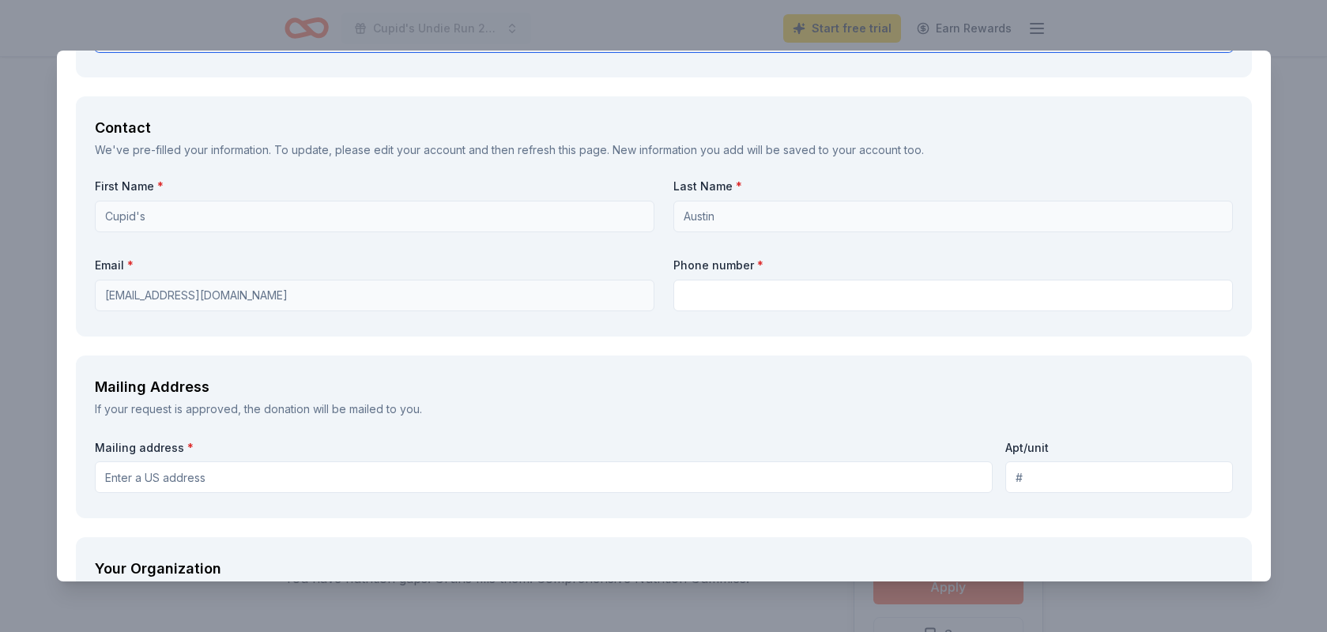
scroll to position [1063, 0]
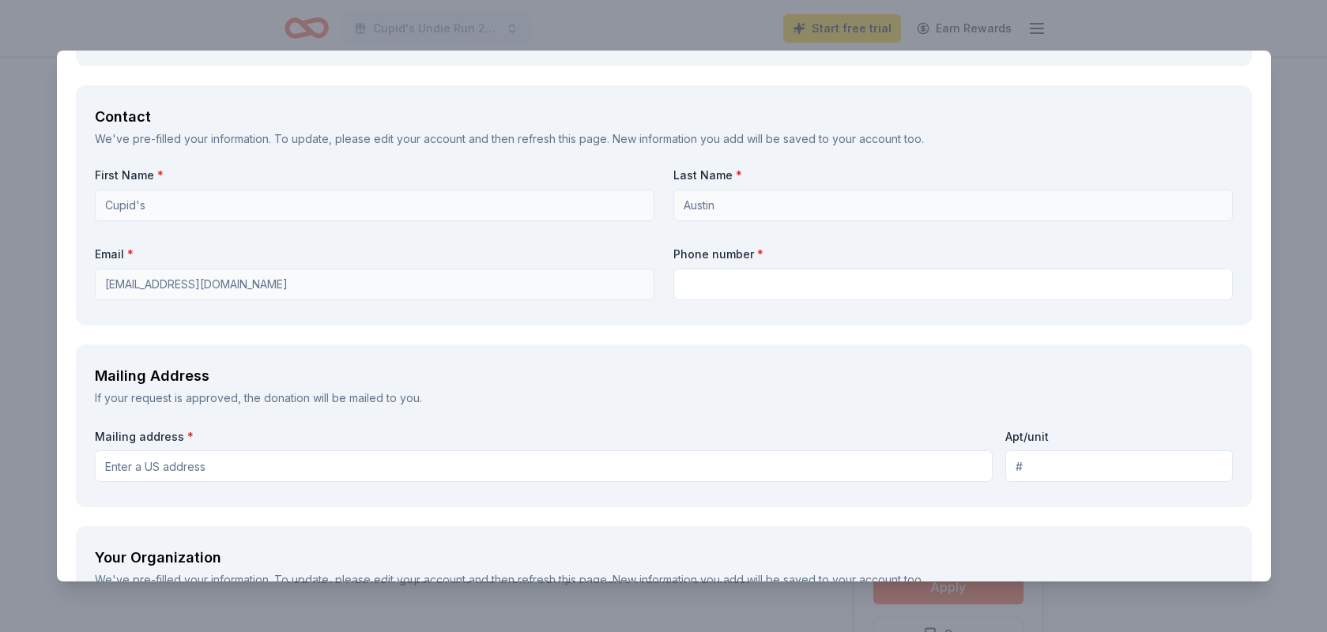
type textarea "The Cupid's Undie Run is a mile-ish run for the Children's Tumor Foundation. Wh…"
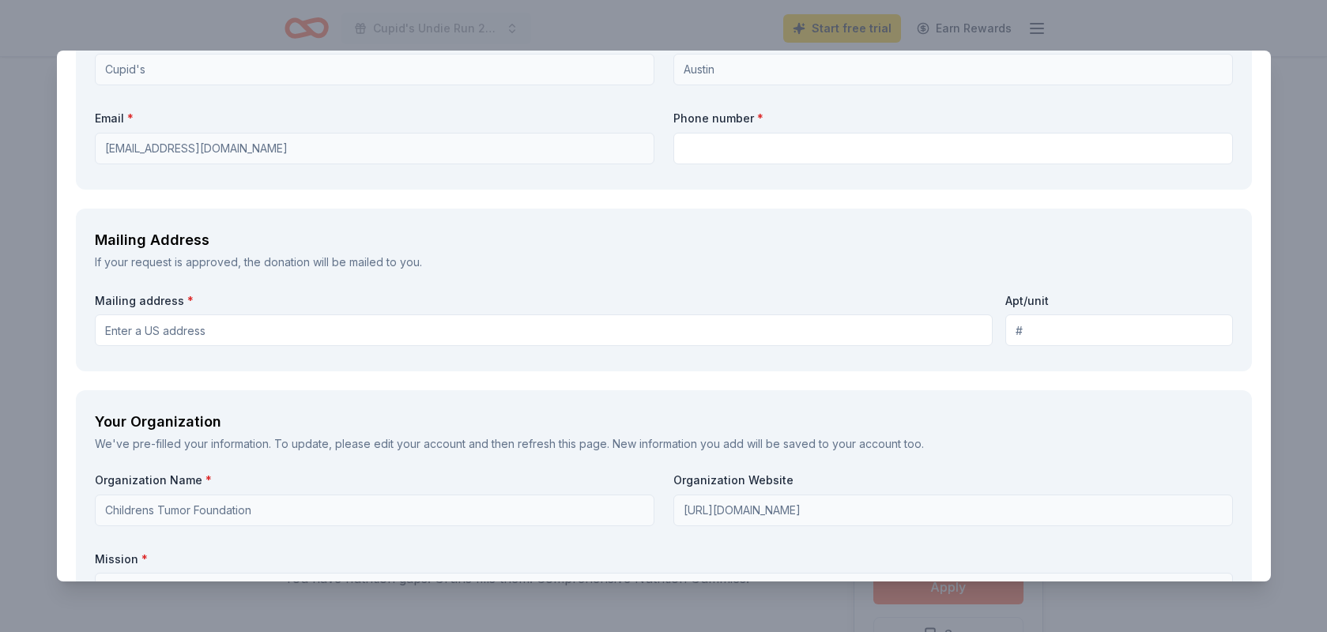
scroll to position [1258, 0]
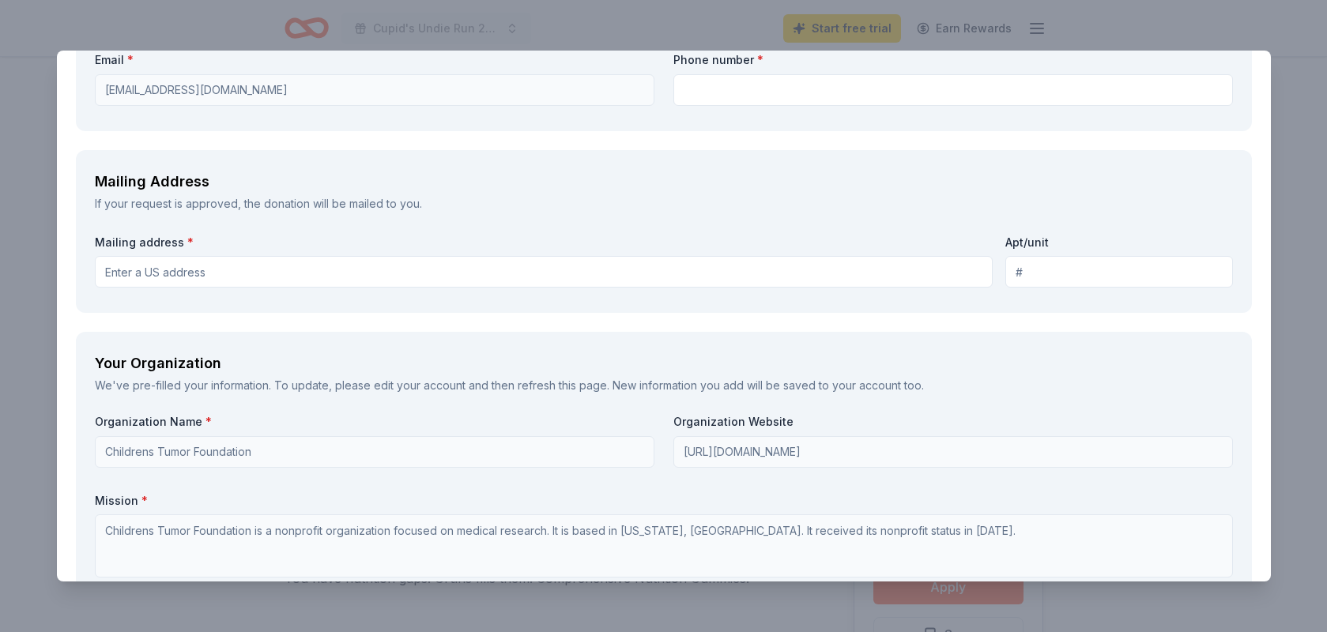
click at [292, 266] on input "Mailing address *" at bounding box center [544, 272] width 898 height 32
type input "[STREET_ADDRESS][PERSON_NAME]"
click at [1032, 273] on input "Apt/unit" at bounding box center [1119, 272] width 228 height 32
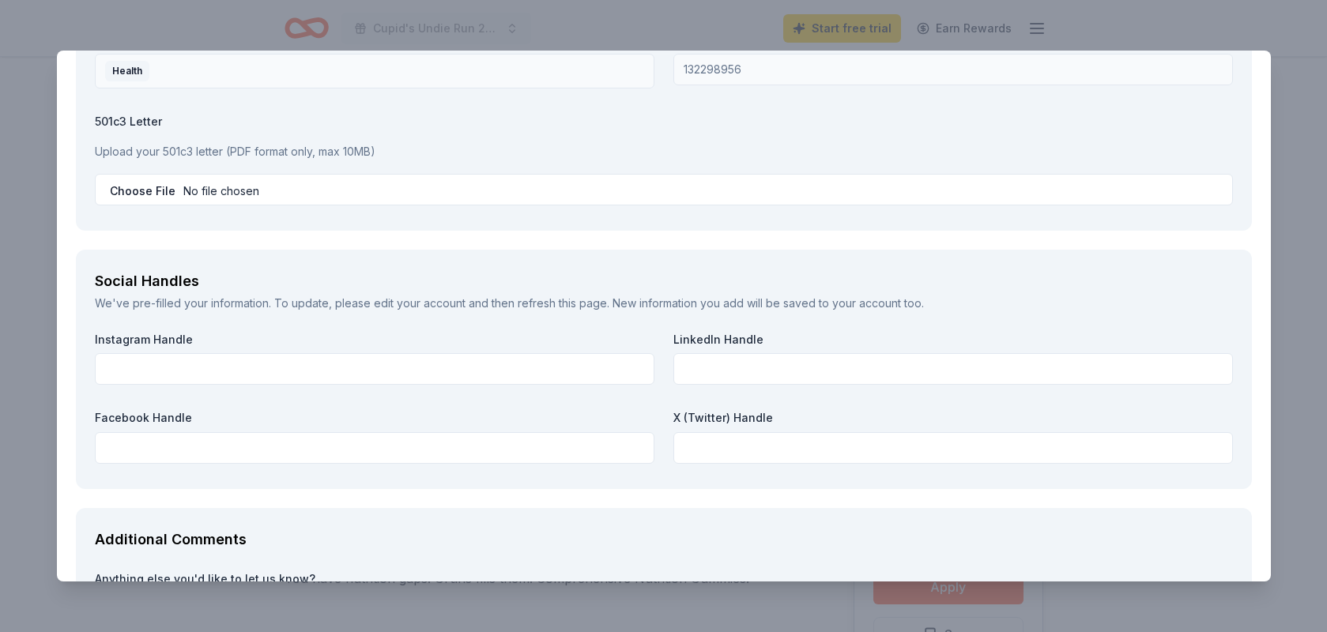
scroll to position [2011, 0]
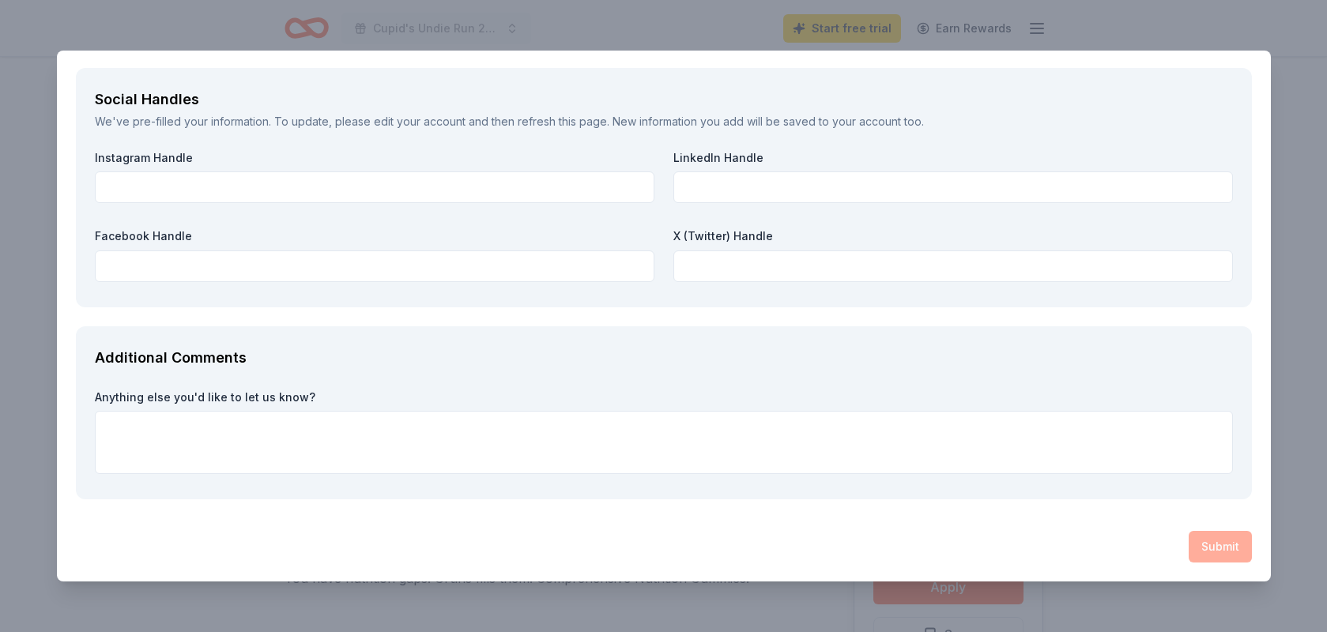
type input "66"
click at [1142, 533] on div "Submit" at bounding box center [664, 547] width 1176 height 32
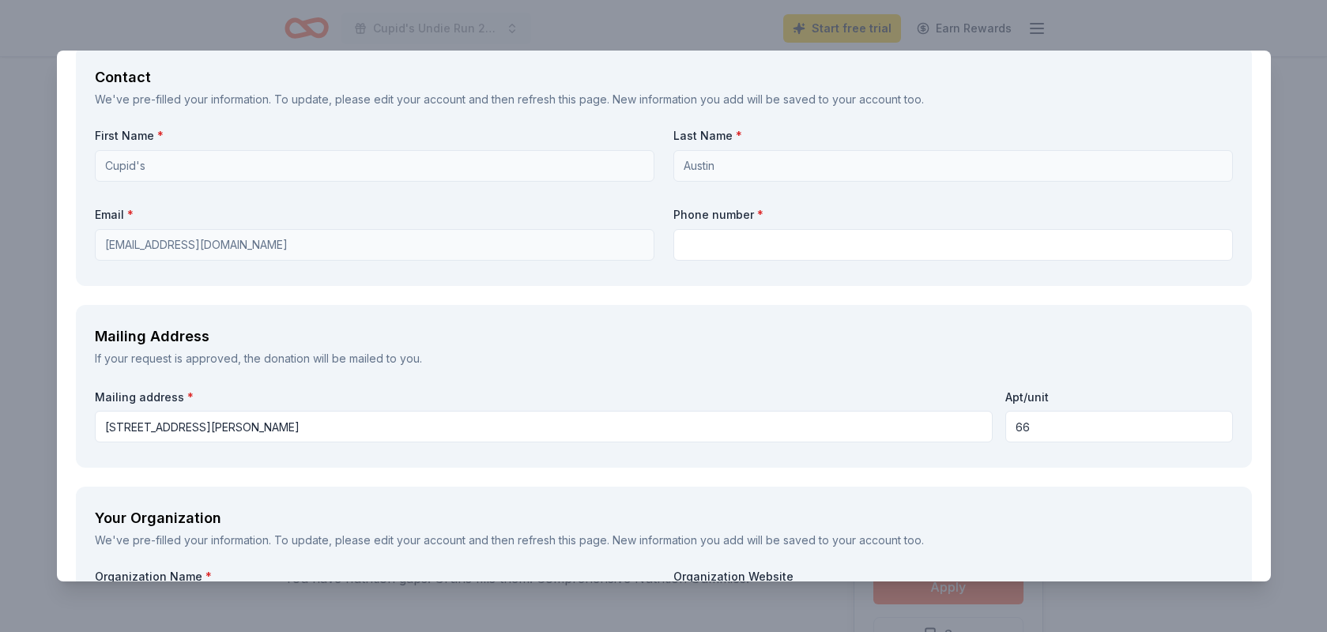
scroll to position [1076, 0]
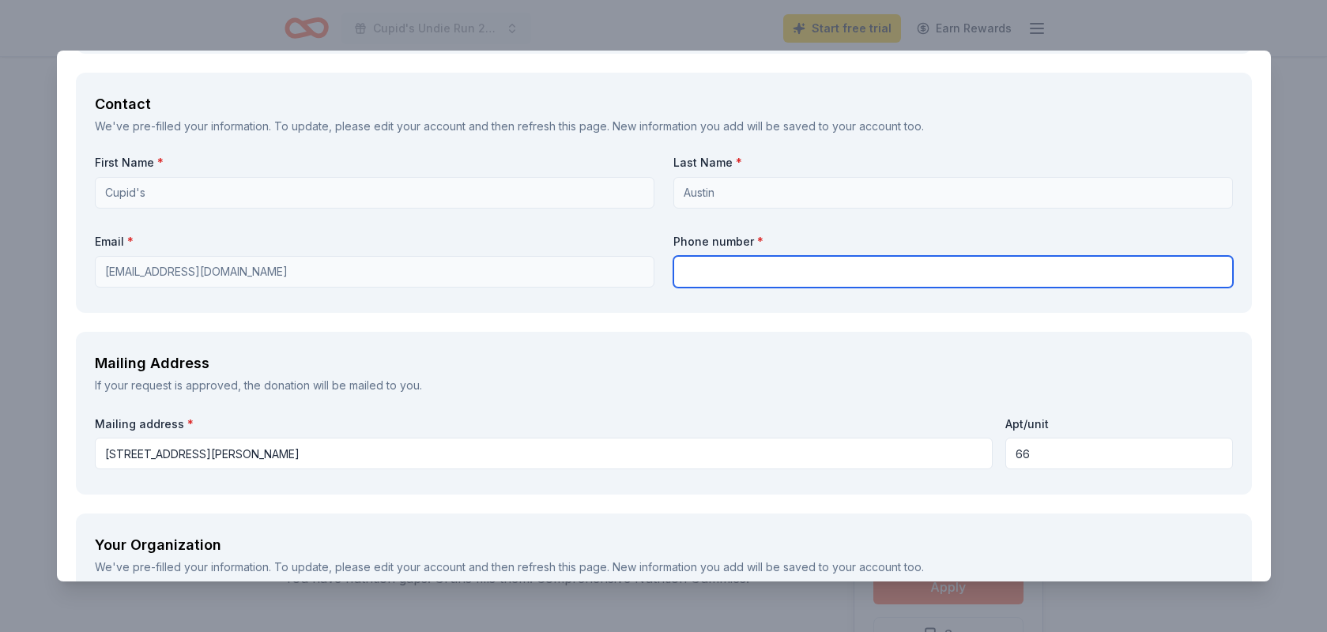
click at [886, 259] on input "text" at bounding box center [953, 272] width 560 height 32
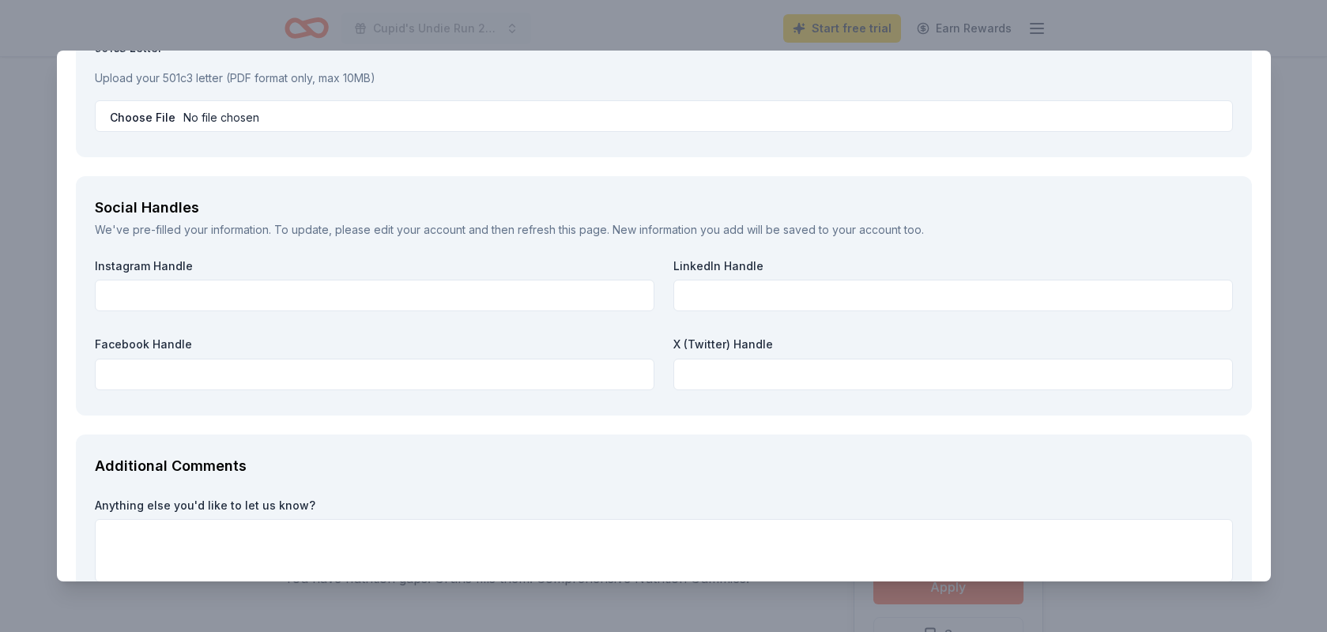
scroll to position [2011, 0]
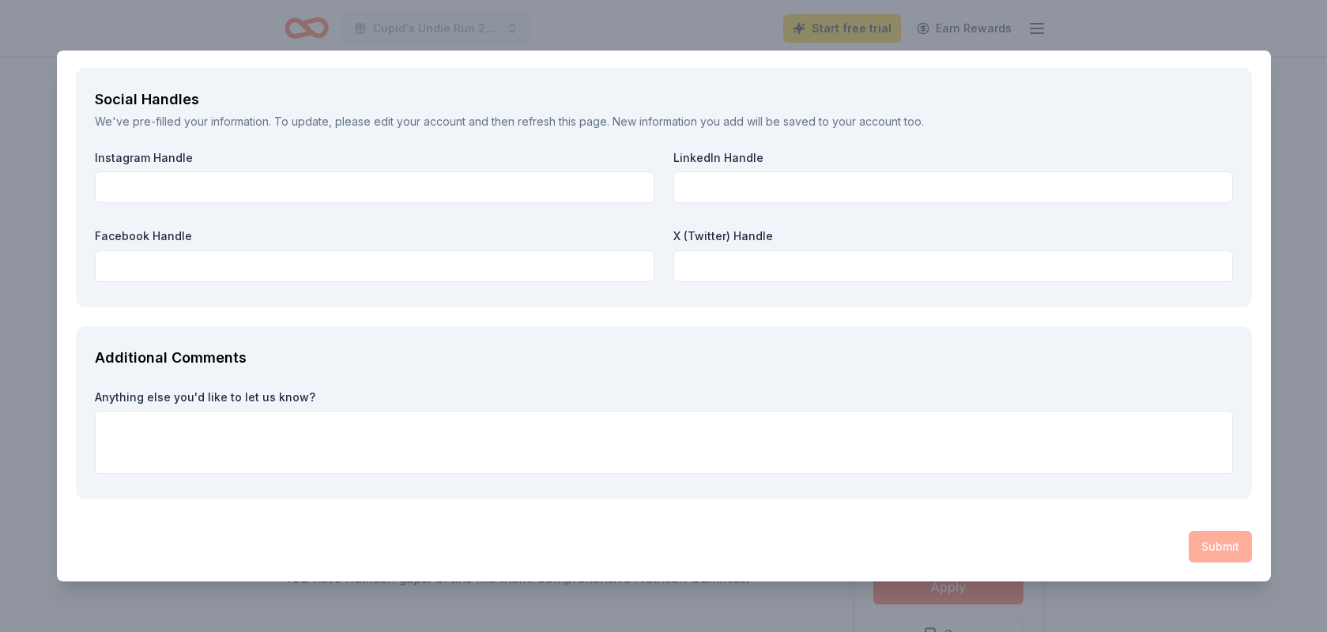
type input "5125602886"
click at [1028, 482] on div "Additional Comments Anything else you'd like to let us know?" at bounding box center [664, 413] width 1176 height 174
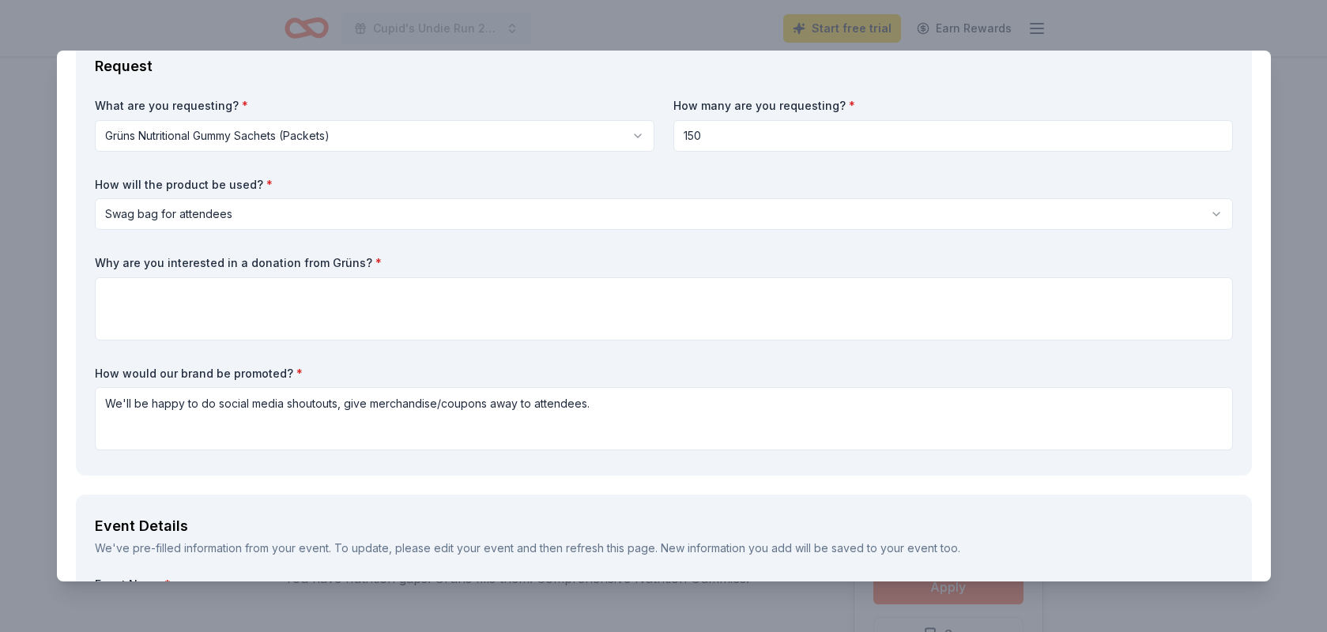
scroll to position [96, 0]
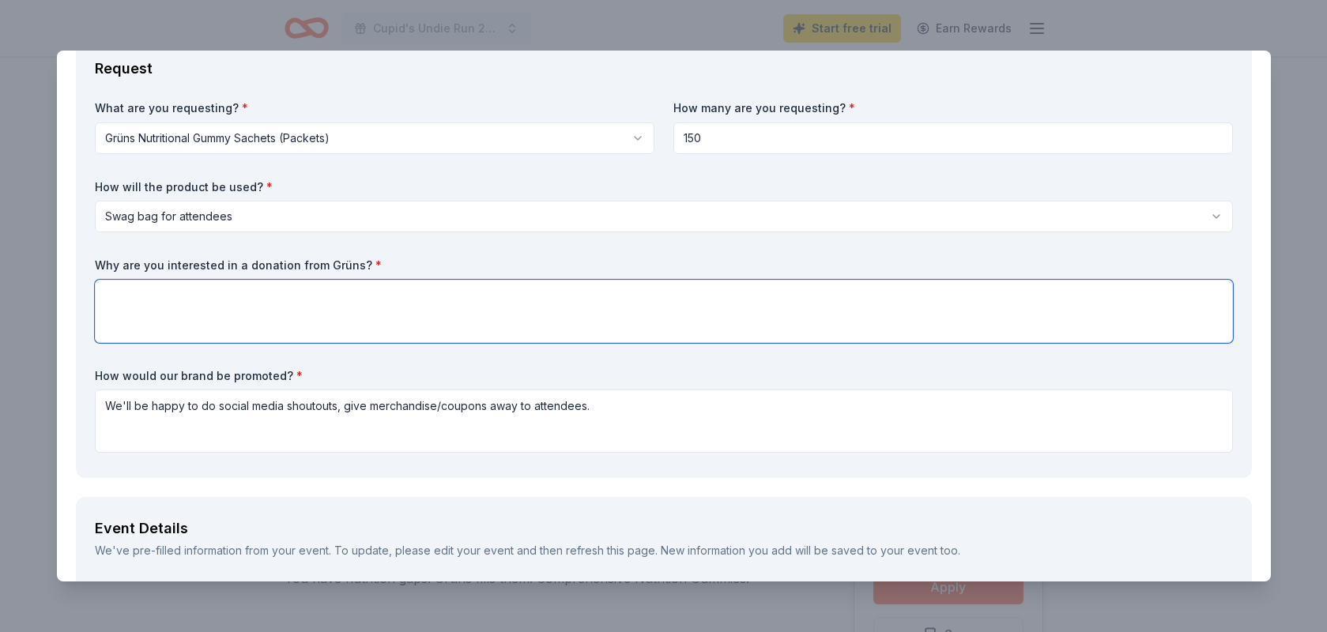
click at [722, 298] on textarea at bounding box center [664, 311] width 1138 height 63
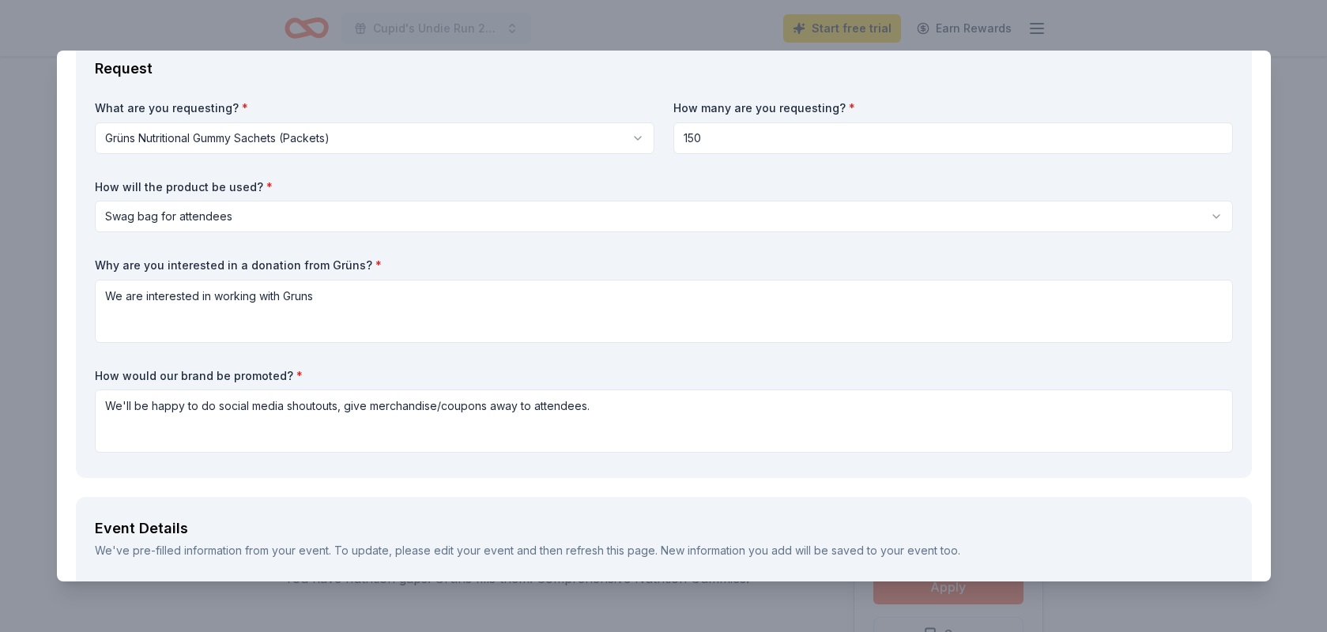
click at [332, 266] on label "Why are you interested in a donation from Grüns? *" at bounding box center [664, 266] width 1138 height 16
drag, startPoint x: 317, startPoint y: 266, endPoint x: 341, endPoint y: 266, distance: 24.5
click at [341, 266] on label "Why are you interested in a donation from Grüns? *" at bounding box center [664, 266] width 1138 height 16
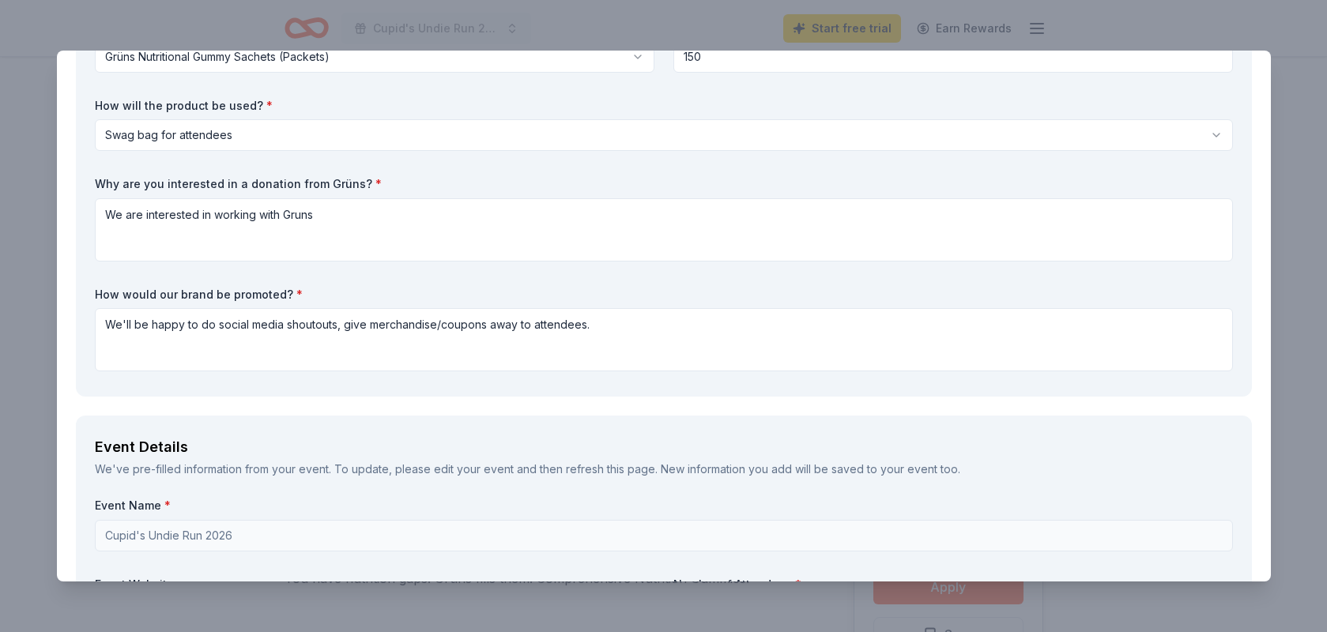
scroll to position [0, 0]
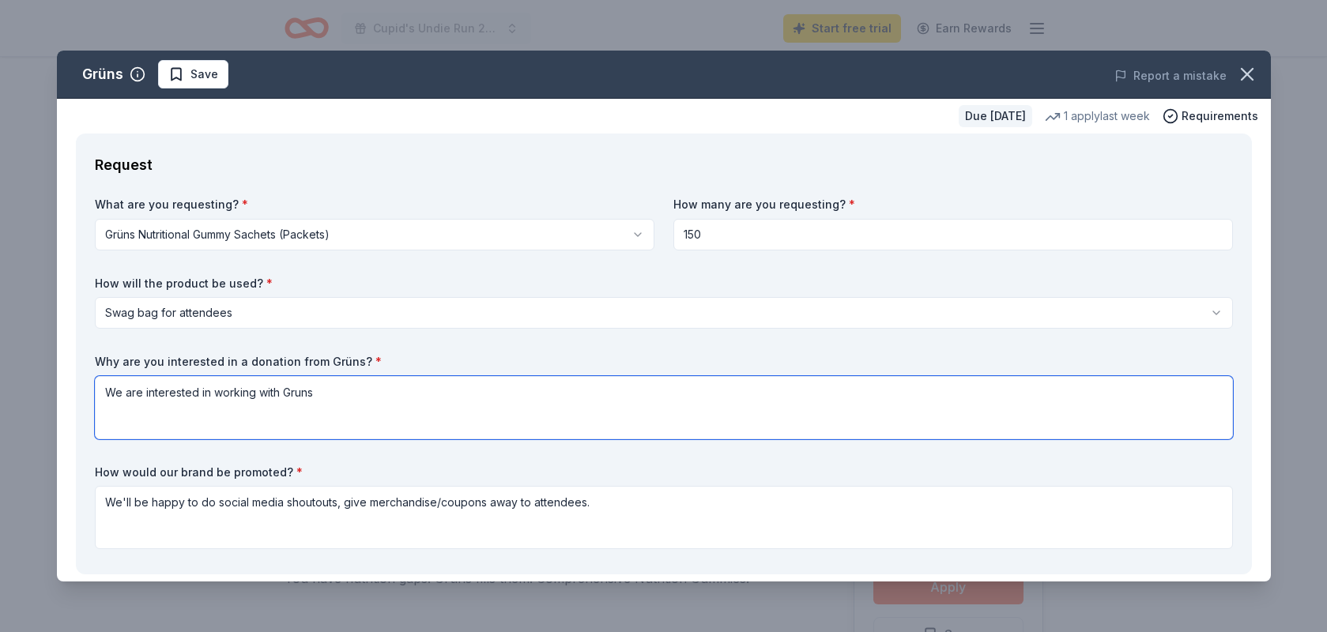
click at [300, 381] on textarea "We are interested in working with Gruns" at bounding box center [664, 407] width 1138 height 63
click at [300, 390] on textarea "We are interested in working with Gruns" at bounding box center [664, 407] width 1138 height 63
paste textarea "ü"
click at [365, 395] on textarea "We are interested in working with Grüns because while we love having fun and pa…" at bounding box center [664, 407] width 1138 height 63
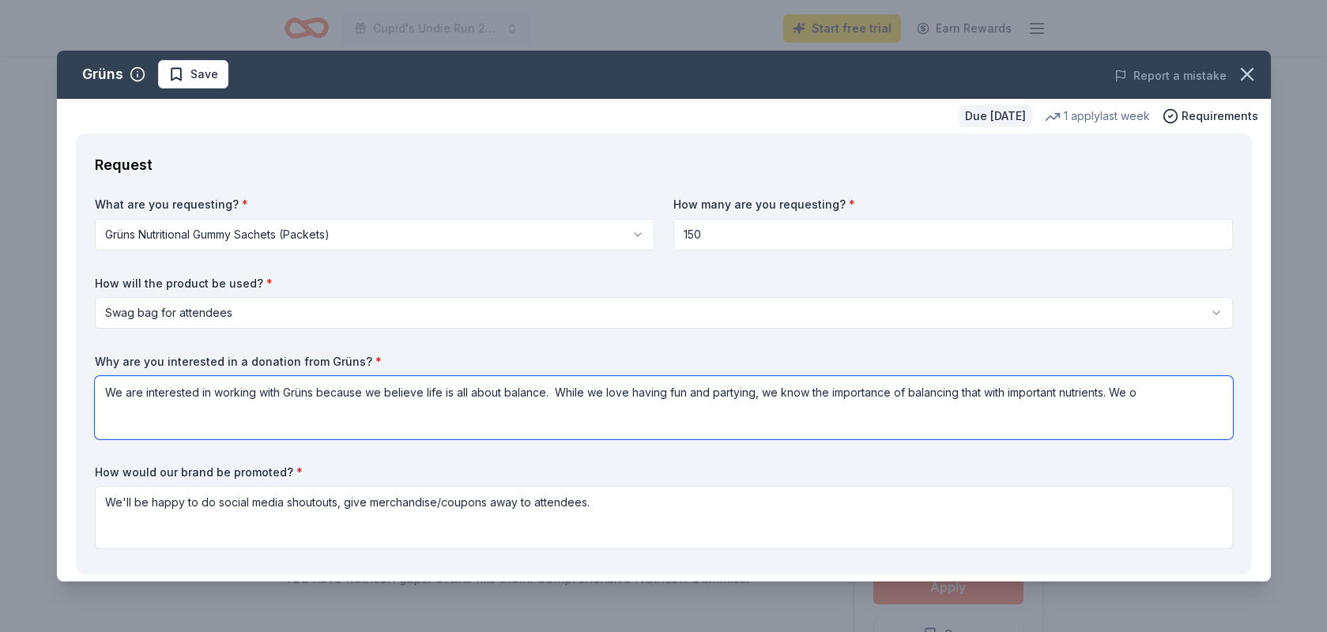
drag, startPoint x: 1143, startPoint y: 391, endPoint x: 1114, endPoint y: 390, distance: 29.3
click at [1114, 390] on textarea "We are interested in working with Grüns because we believe life is all about ba…" at bounding box center [664, 407] width 1138 height 63
click at [920, 395] on textarea "We are interested in working with Grüns because we believe life is all about ba…" at bounding box center [664, 407] width 1138 height 63
click at [1168, 392] on textarea "We are interested in working with Grüns because we believe life is all about ba…" at bounding box center [664, 407] width 1138 height 63
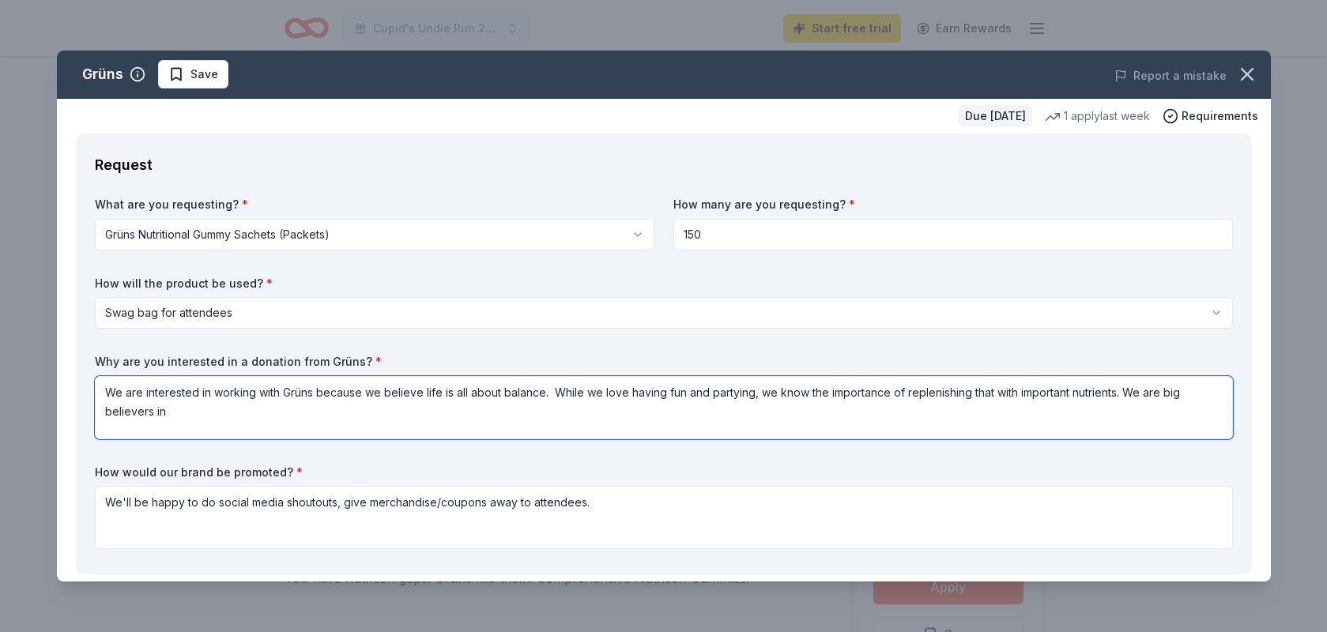
click at [1146, 393] on textarea "We are interested in working with Grüns because we believe life is all about ba…" at bounding box center [664, 407] width 1138 height 63
drag, startPoint x: 1148, startPoint y: 392, endPoint x: 1190, endPoint y: 424, distance: 52.5
click at [1190, 424] on textarea "We are interested in working with Grüns because we believe life is all about ba…" at bounding box center [664, 407] width 1138 height 63
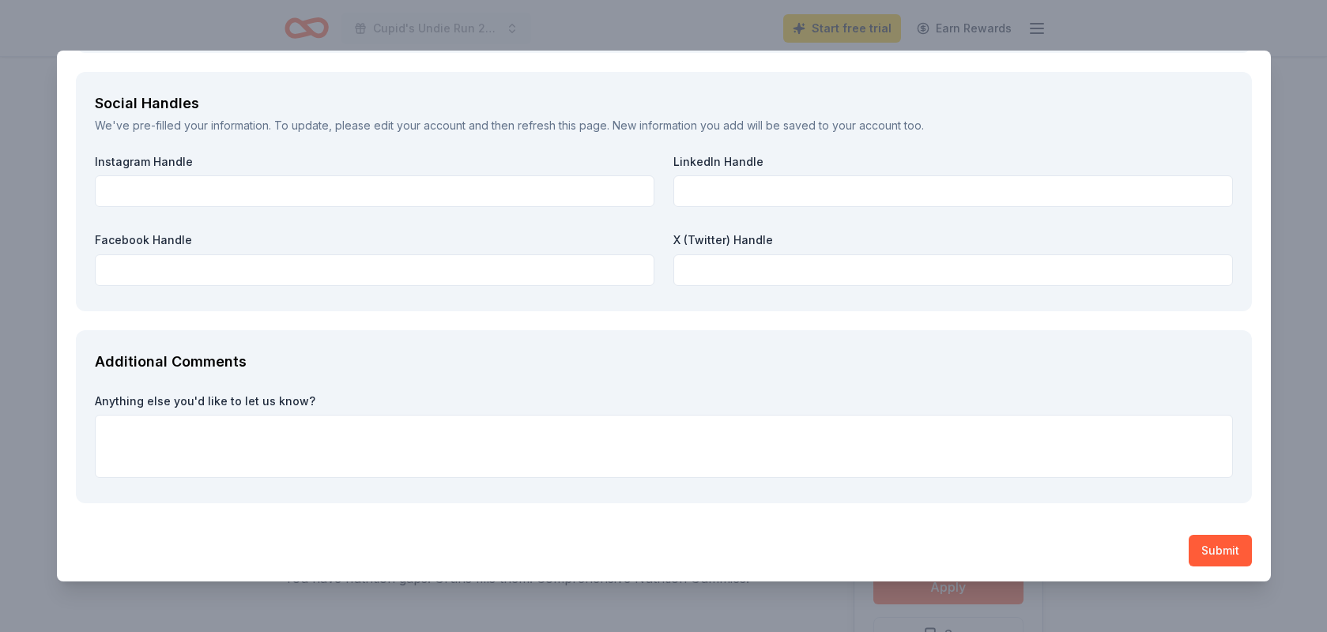
scroll to position [2011, 0]
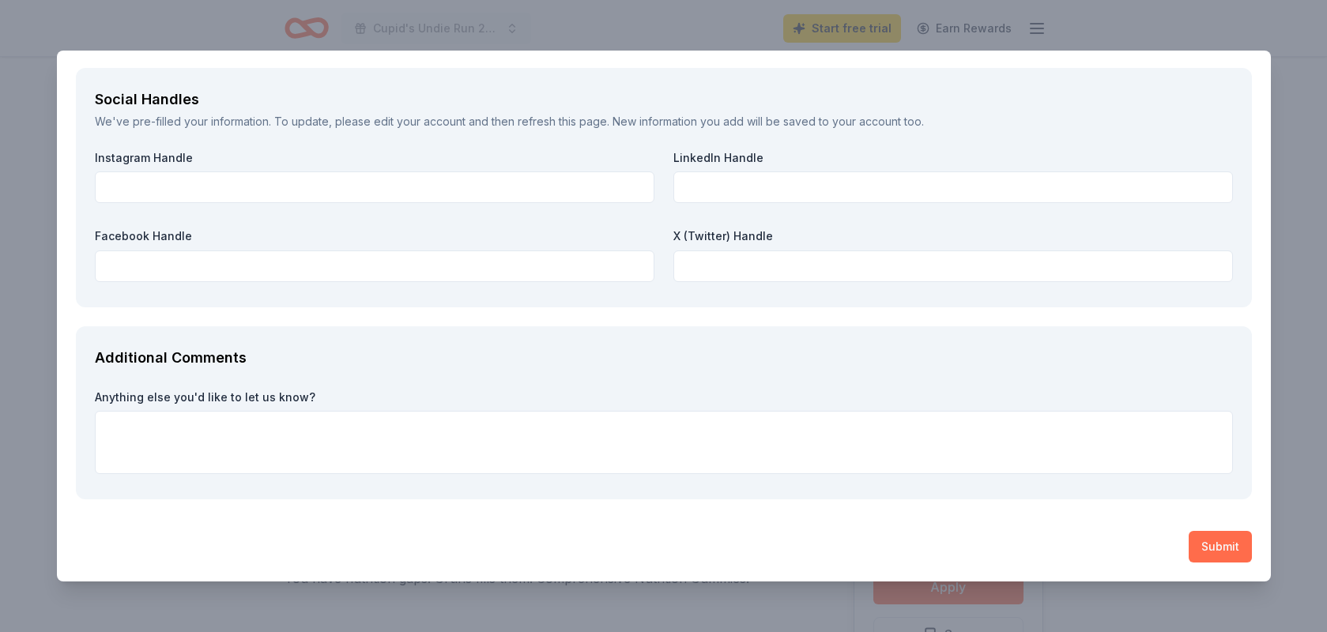
type textarea "We are interested in working with Grüns because we believe life is all about ba…"
click at [1220, 549] on button "Submit" at bounding box center [1220, 547] width 63 height 32
